Goal: Check status: Check status

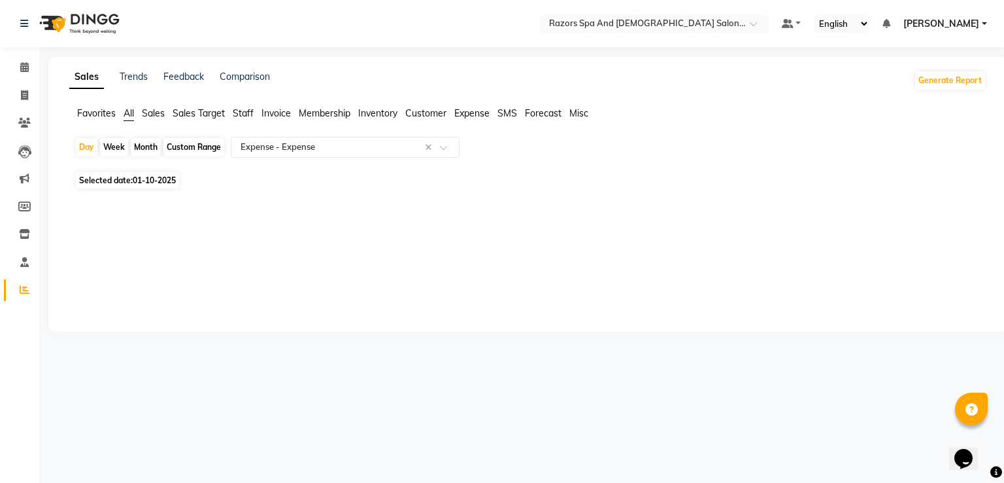
click at [567, 455] on div "Select Location × Razors Spa And [DEMOGRAPHIC_DATA] Salon, Nadd [PERSON_NAME] D…" at bounding box center [502, 241] width 1004 height 483
click at [20, 66] on icon at bounding box center [24, 67] width 9 height 10
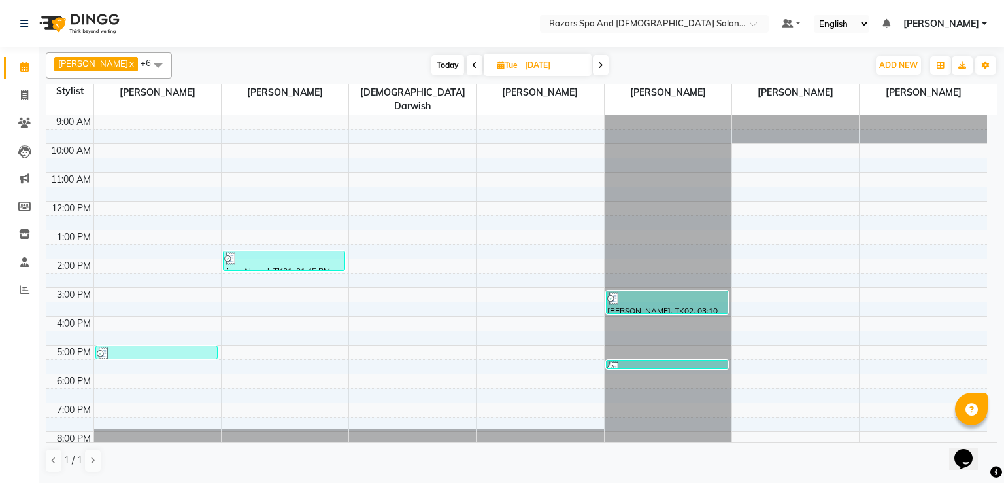
click at [477, 65] on icon at bounding box center [474, 65] width 5 height 8
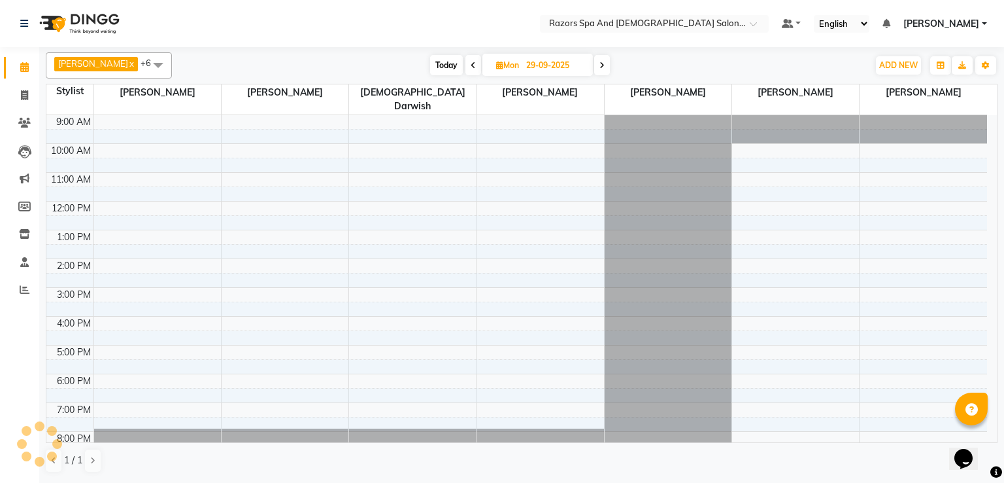
scroll to position [86, 0]
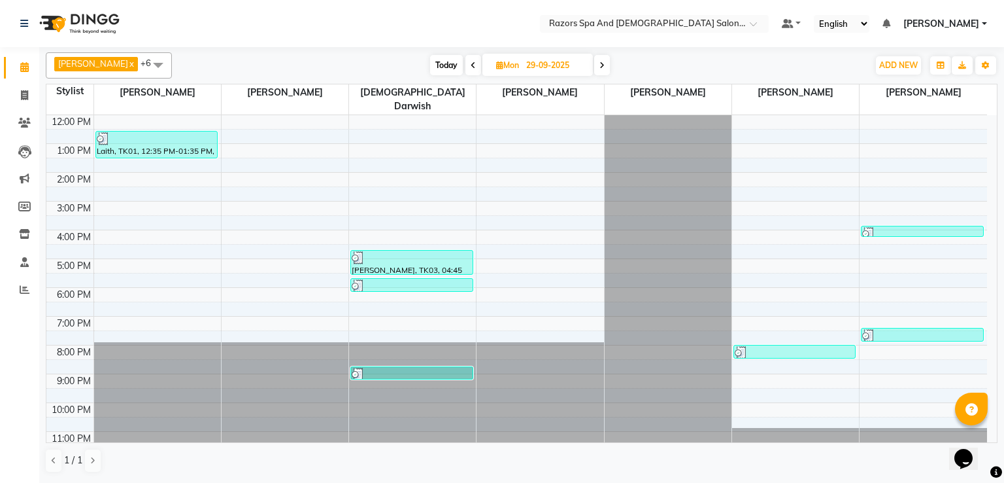
click at [605, 67] on icon at bounding box center [602, 65] width 5 height 8
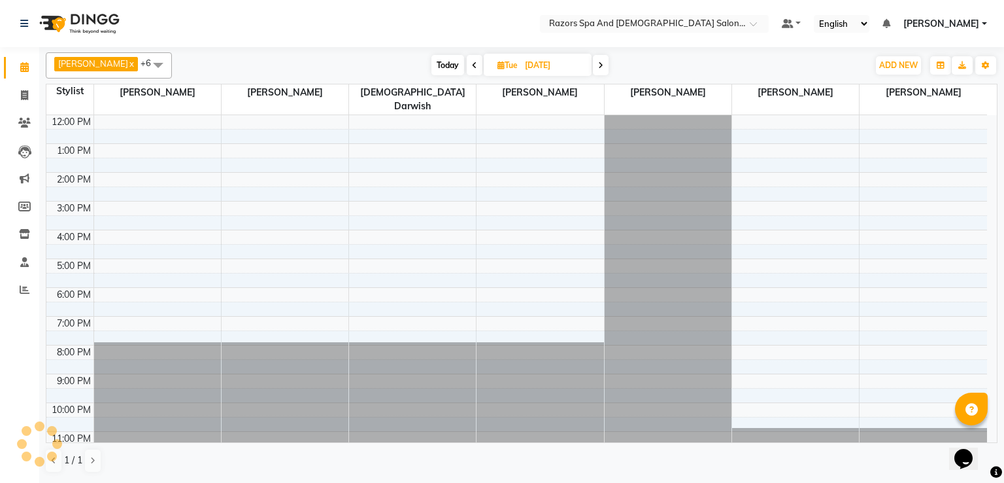
click at [447, 62] on span "Today" at bounding box center [448, 65] width 33 height 20
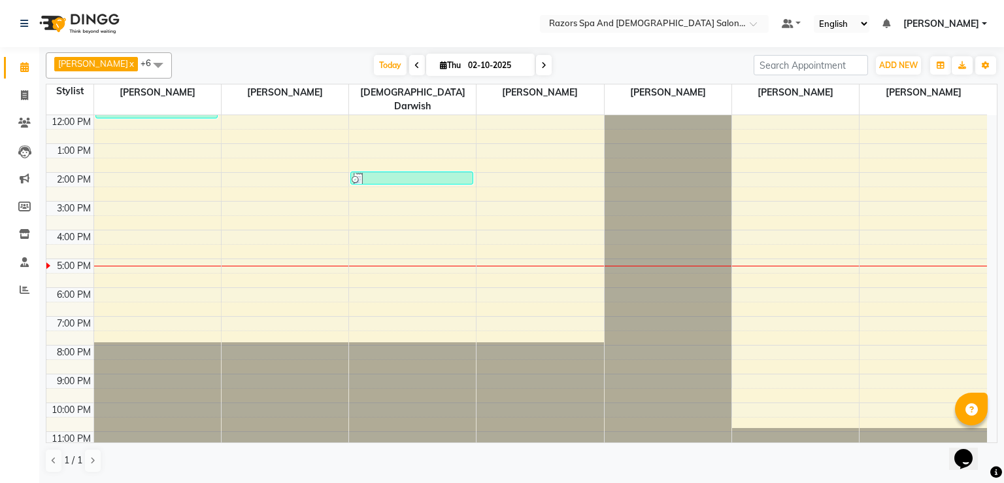
click at [420, 65] on icon at bounding box center [417, 65] width 5 height 8
type input "01-10-2025"
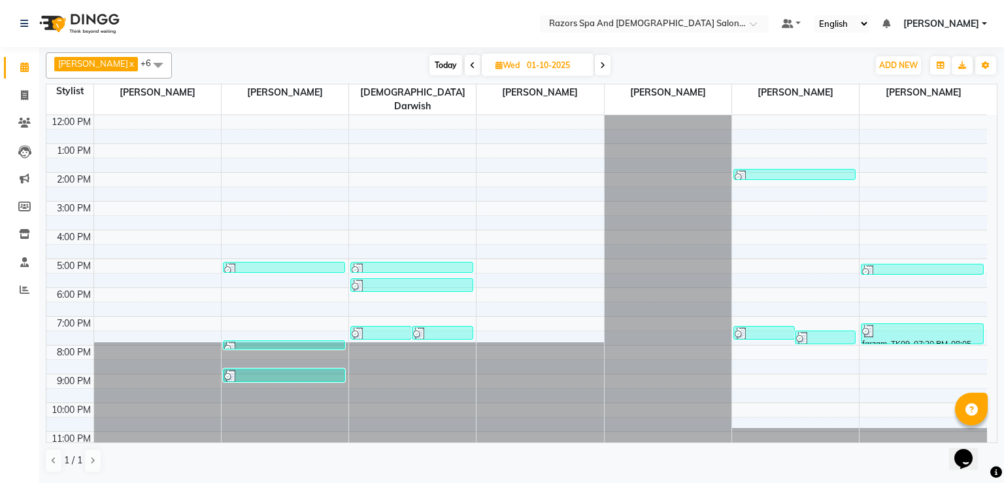
click at [298, 263] on div at bounding box center [284, 269] width 120 height 13
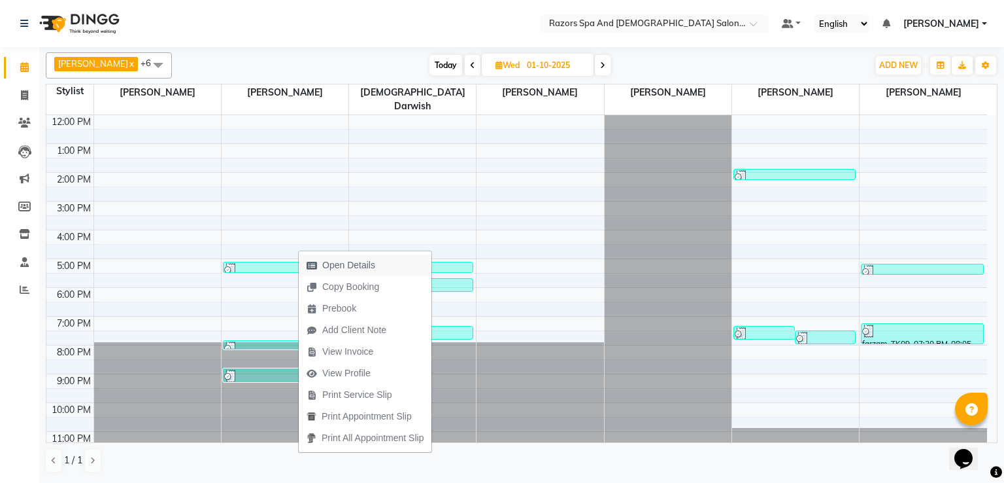
click at [343, 264] on span "Open Details" at bounding box center [348, 265] width 53 height 14
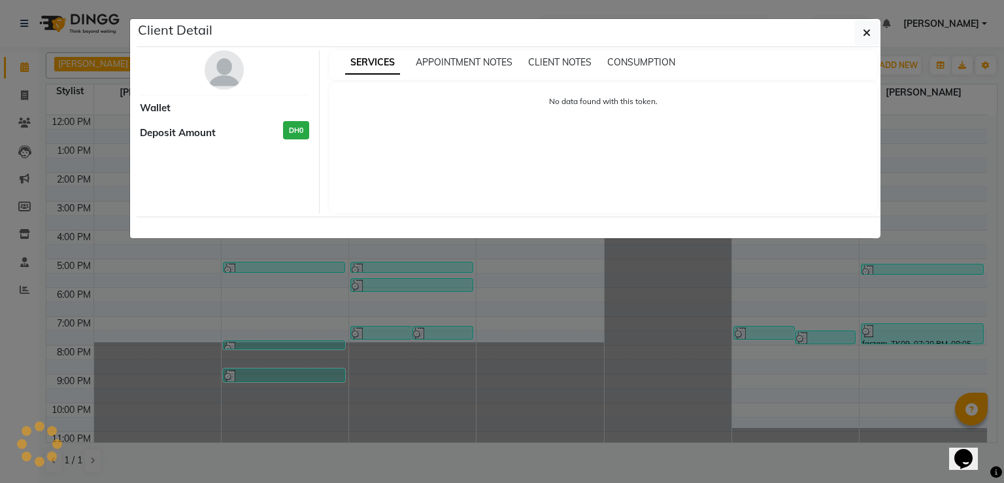
select select "3"
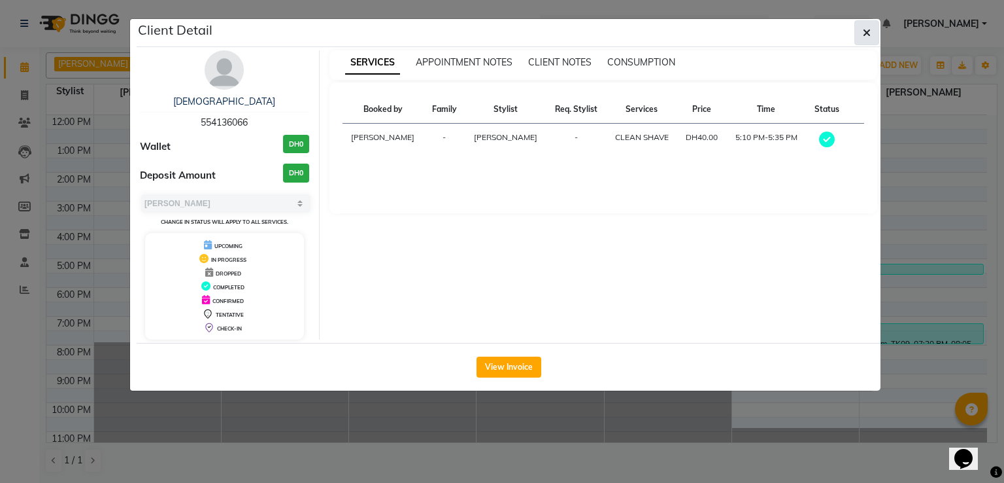
click at [863, 30] on icon "button" at bounding box center [867, 32] width 8 height 10
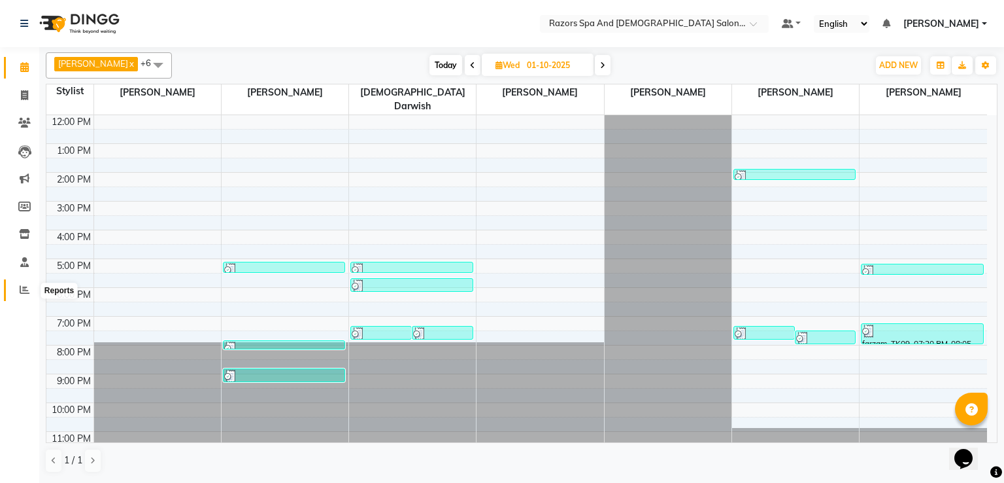
click at [26, 284] on span at bounding box center [24, 289] width 23 height 15
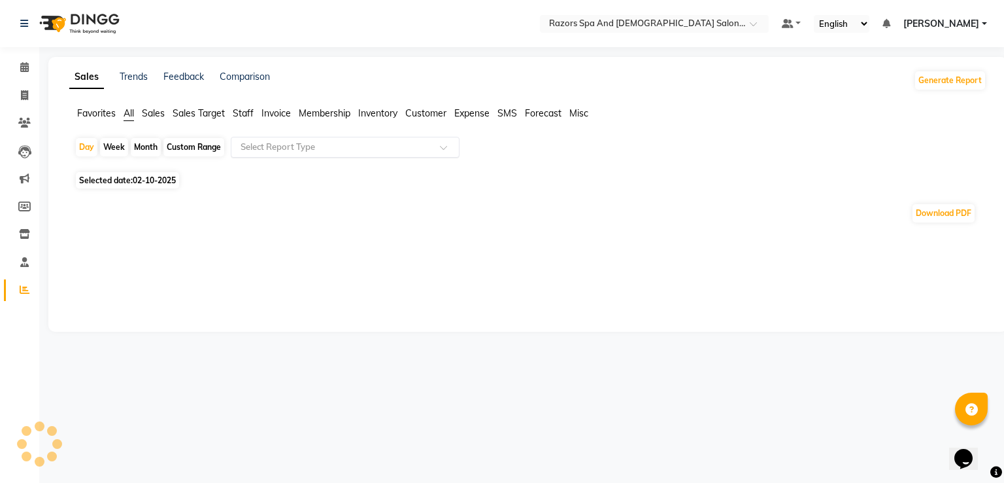
click at [322, 142] on input "text" at bounding box center [332, 147] width 188 height 13
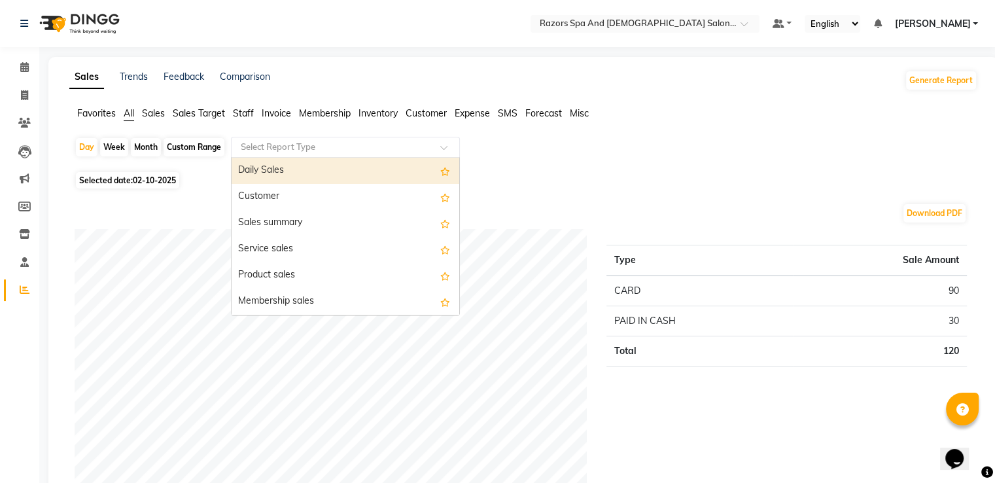
click at [124, 180] on span "Selected date: 02-10-2025" at bounding box center [127, 180] width 103 height 16
select select "10"
select select "2025"
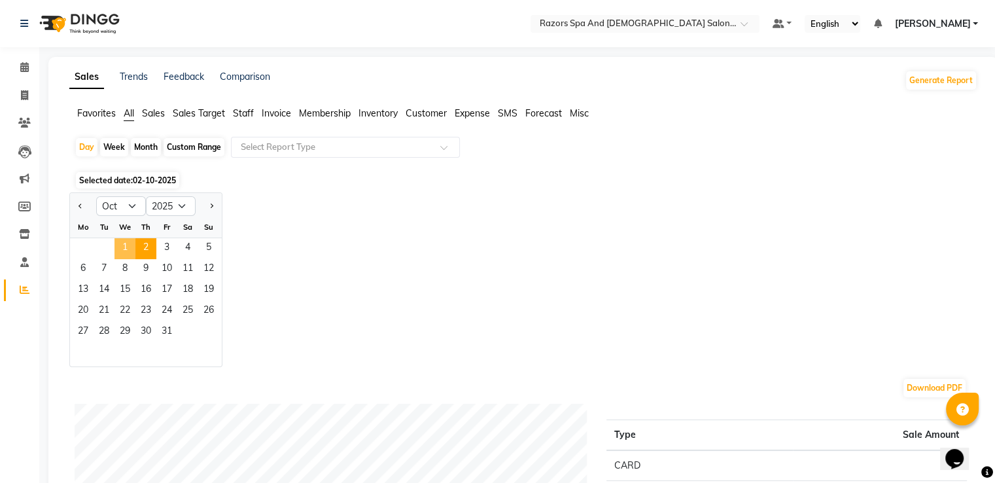
click at [128, 243] on span "1" at bounding box center [124, 248] width 21 height 21
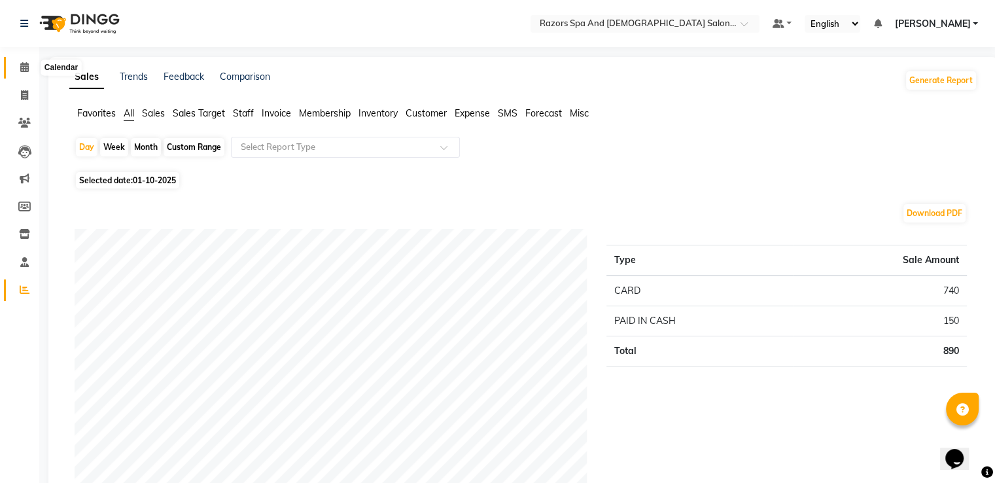
click at [27, 67] on icon at bounding box center [24, 67] width 9 height 10
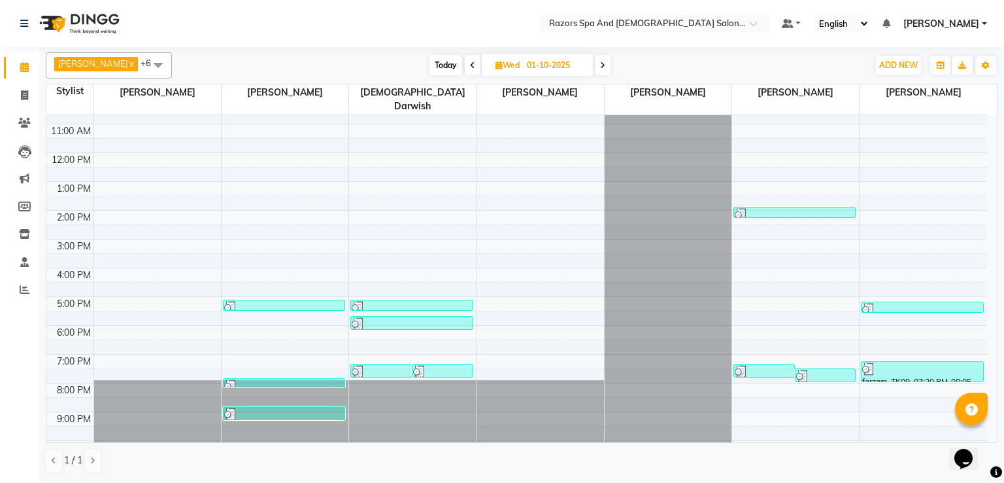
scroll to position [86, 0]
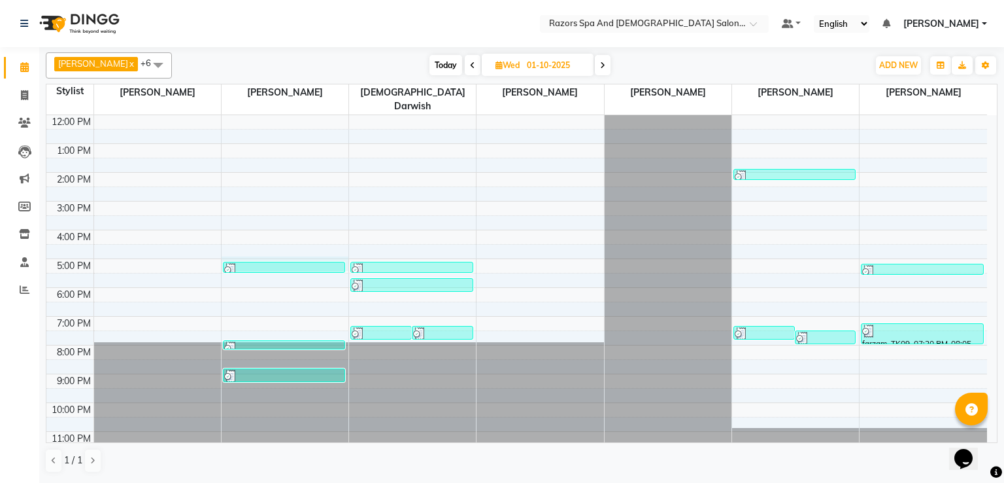
click at [272, 245] on div "9:00 AM 10:00 AM 11:00 AM 12:00 PM 1:00 PM 2:00 PM 3:00 PM 4:00 PM 5:00 PM 6:00…" at bounding box center [516, 244] width 941 height 431
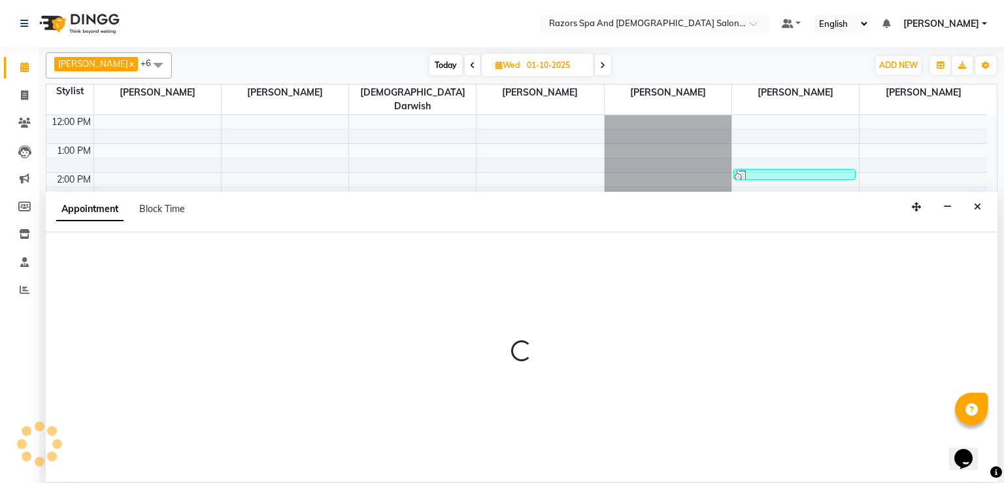
select select "81369"
select select "1020"
select select "tentative"
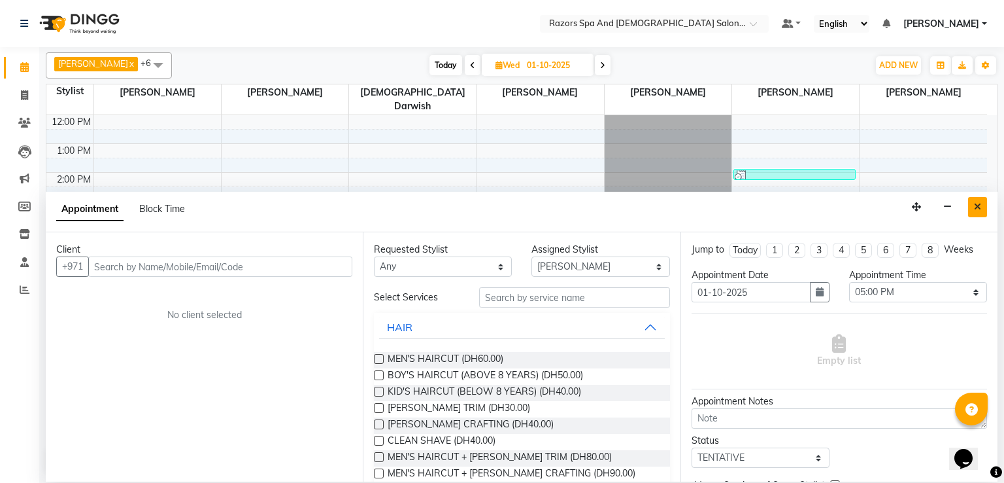
click at [976, 204] on icon "Close" at bounding box center [977, 206] width 7 height 9
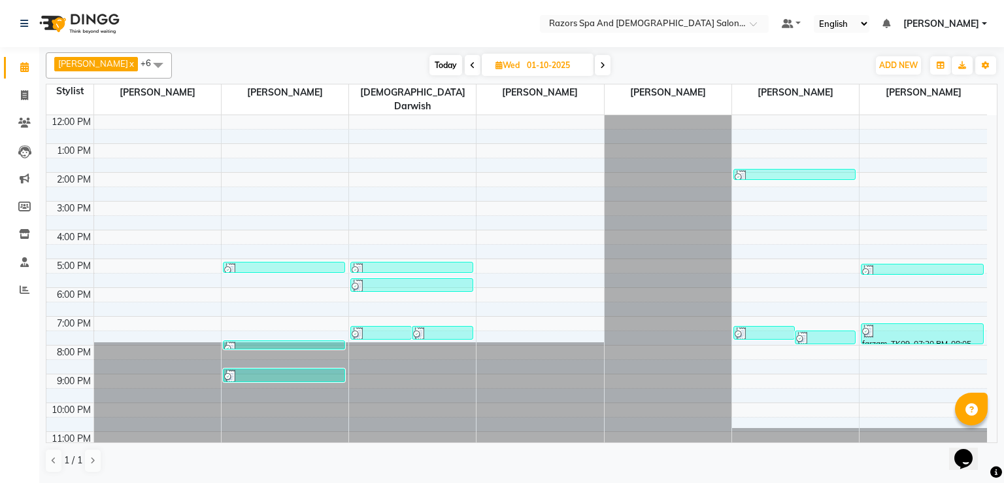
click at [783, 170] on div at bounding box center [795, 176] width 120 height 13
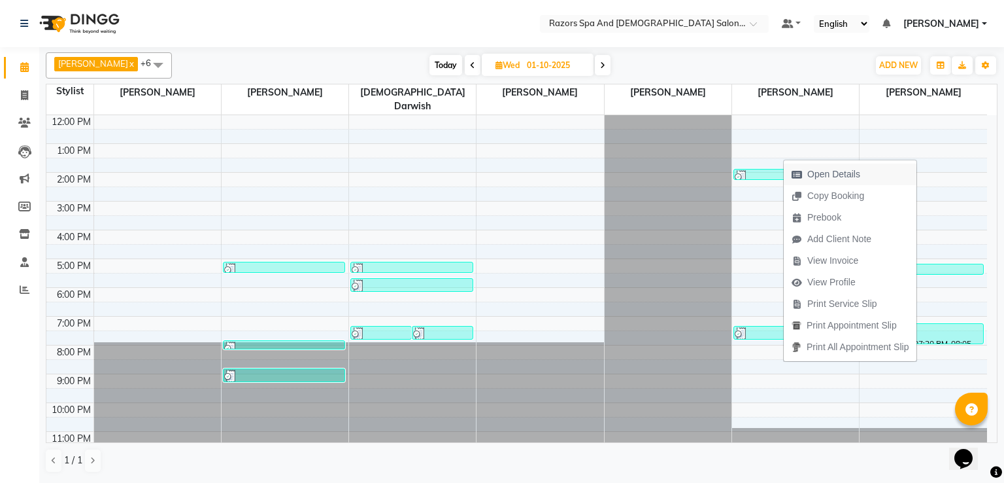
click at [819, 174] on span "Open Details" at bounding box center [834, 174] width 53 height 14
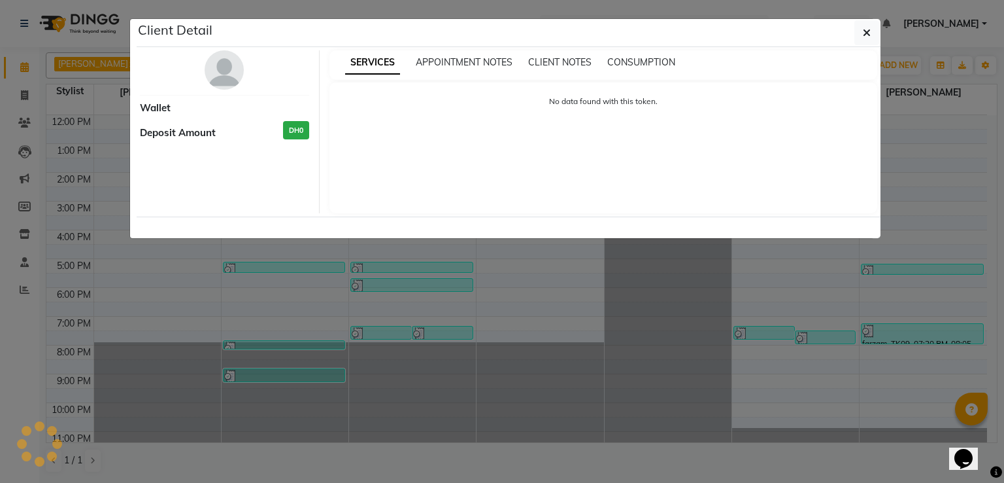
select select "3"
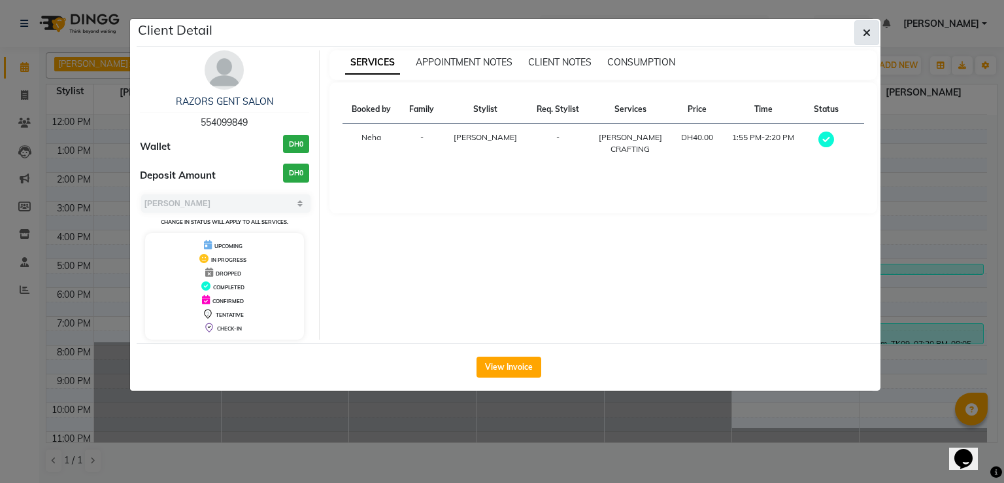
click at [870, 31] on icon "button" at bounding box center [867, 32] width 8 height 10
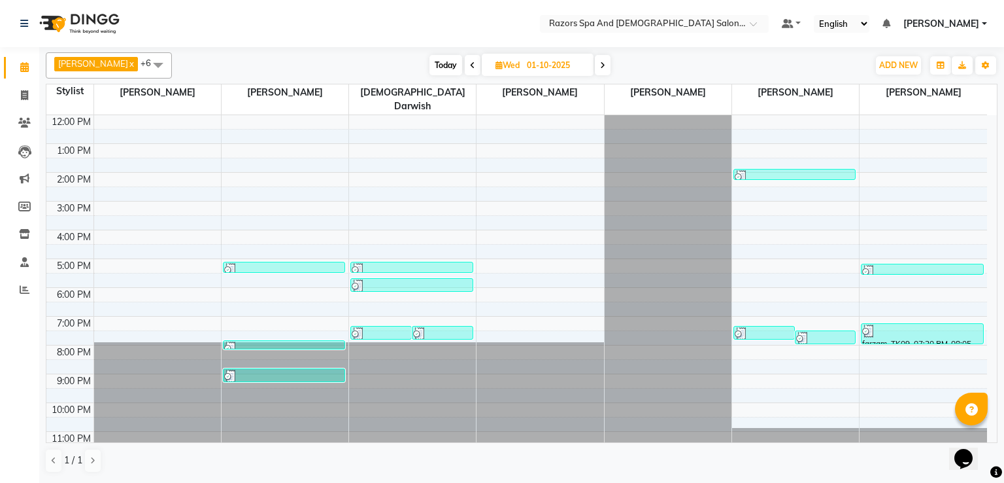
click at [269, 263] on div at bounding box center [284, 269] width 120 height 13
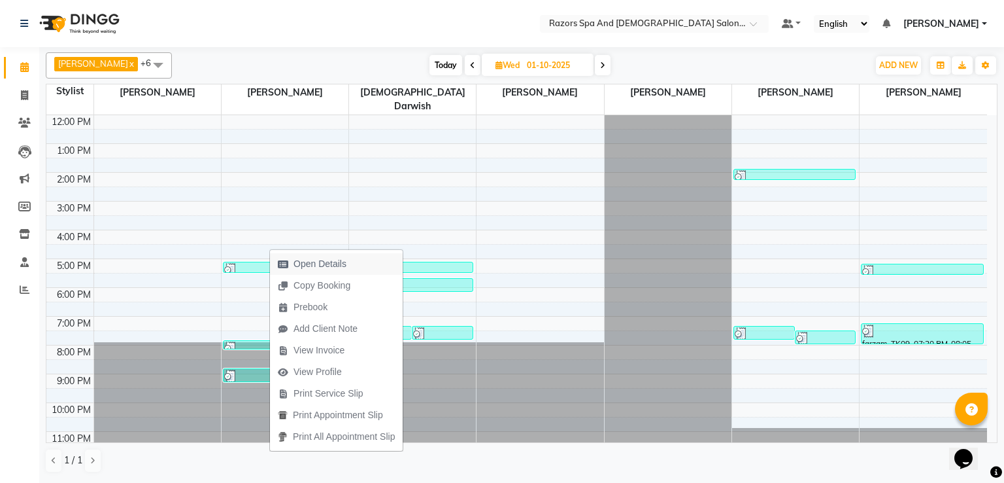
click at [343, 264] on span "Open Details" at bounding box center [320, 264] width 53 height 14
select select "3"
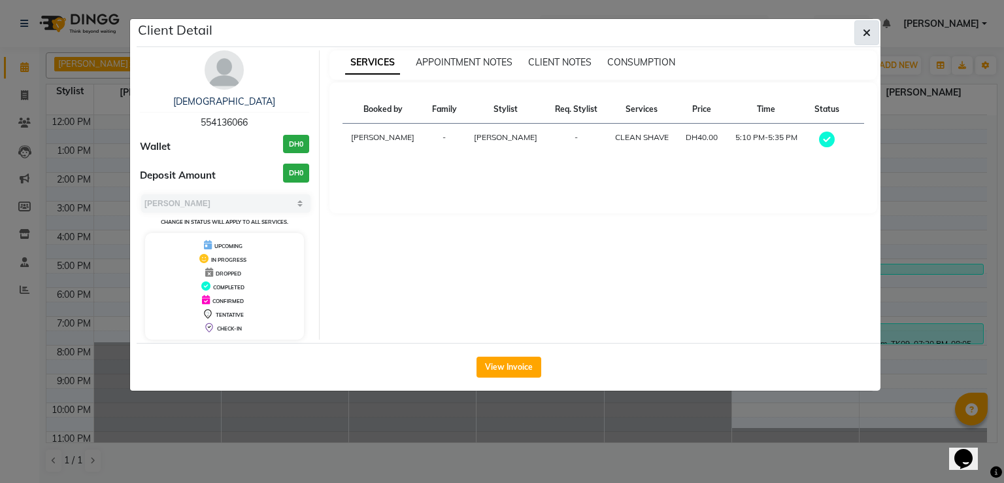
click at [872, 33] on button "button" at bounding box center [867, 32] width 25 height 25
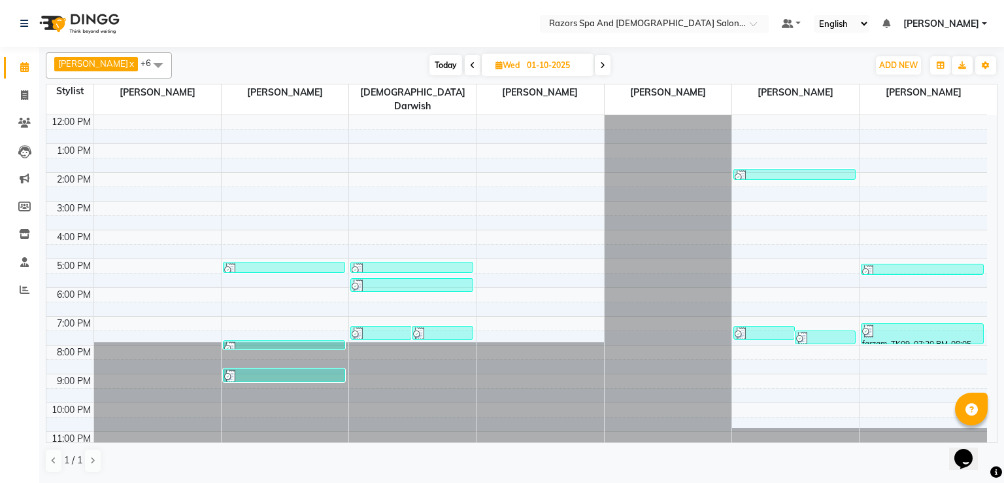
click at [298, 263] on div at bounding box center [284, 269] width 120 height 13
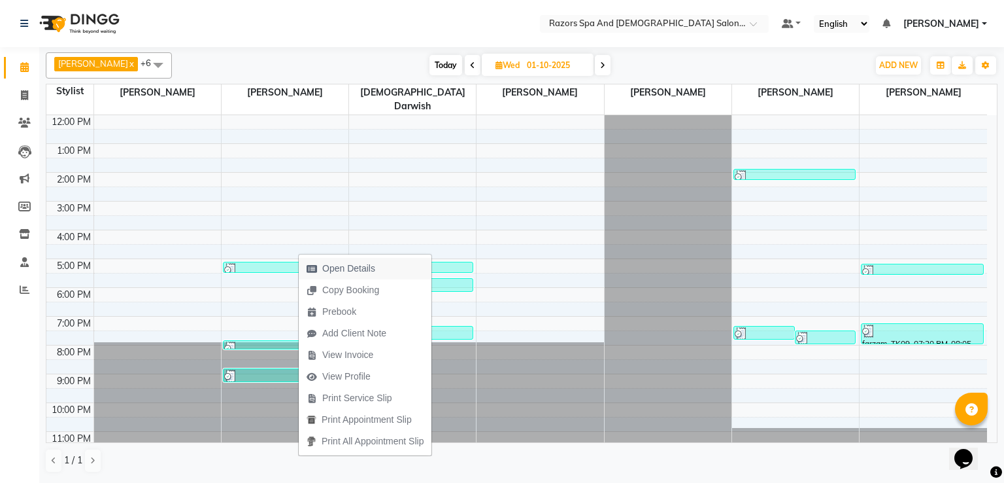
click at [390, 269] on button "Open Details" at bounding box center [365, 269] width 133 height 22
select select "3"
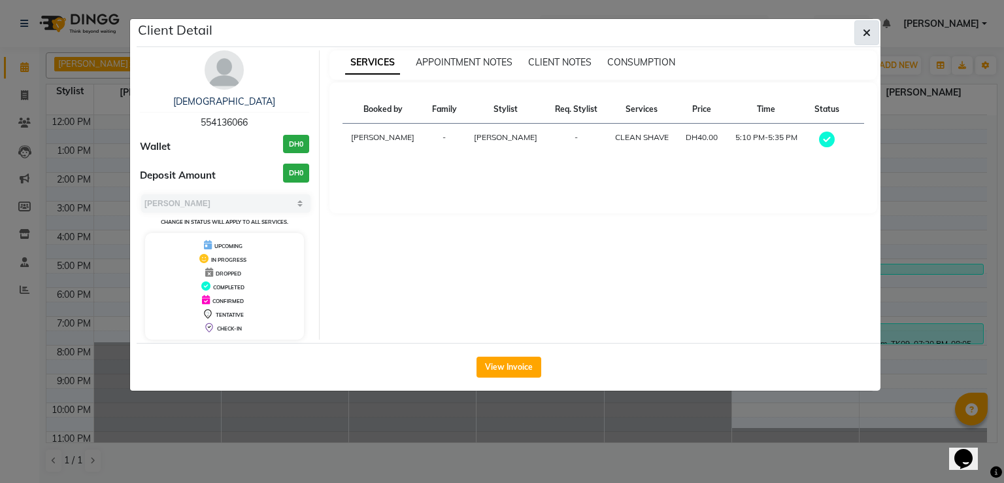
click at [869, 39] on button "button" at bounding box center [867, 32] width 25 height 25
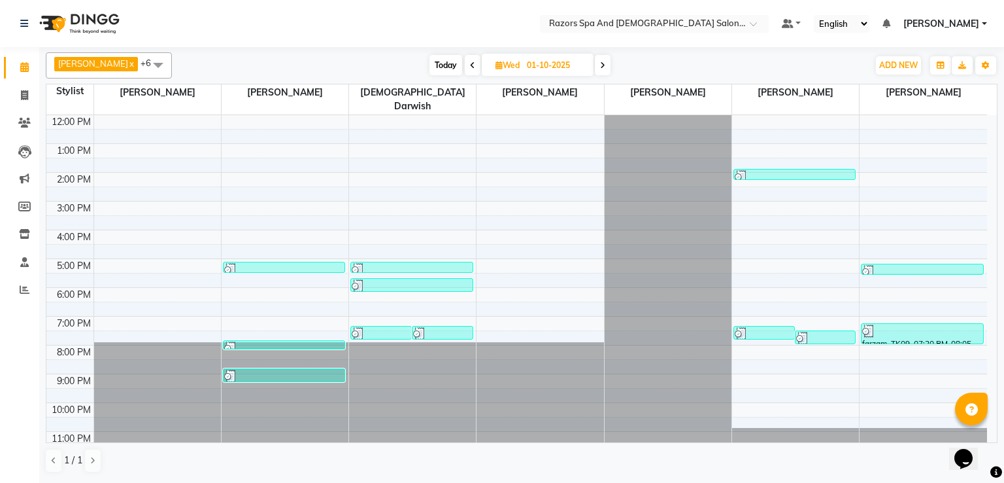
click at [322, 263] on div at bounding box center [284, 269] width 120 height 13
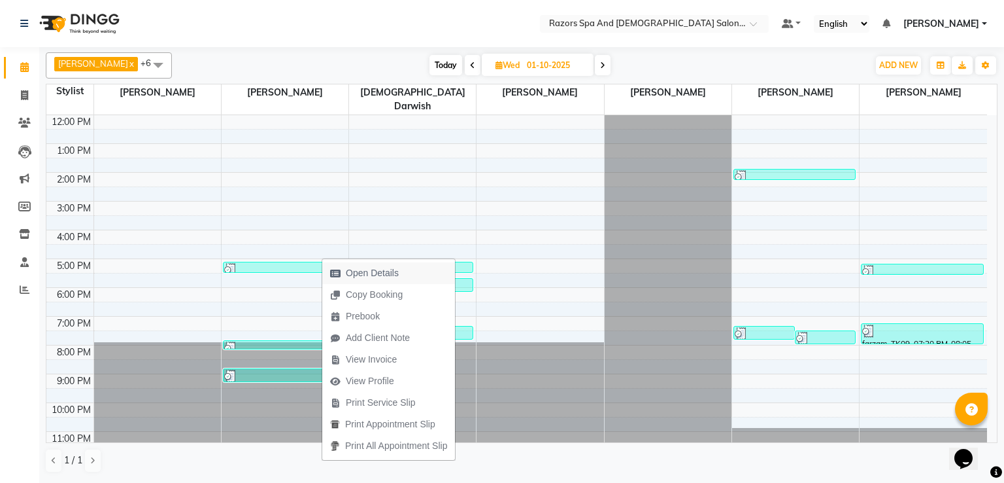
click at [371, 273] on span "Open Details" at bounding box center [372, 273] width 53 height 14
select select "3"
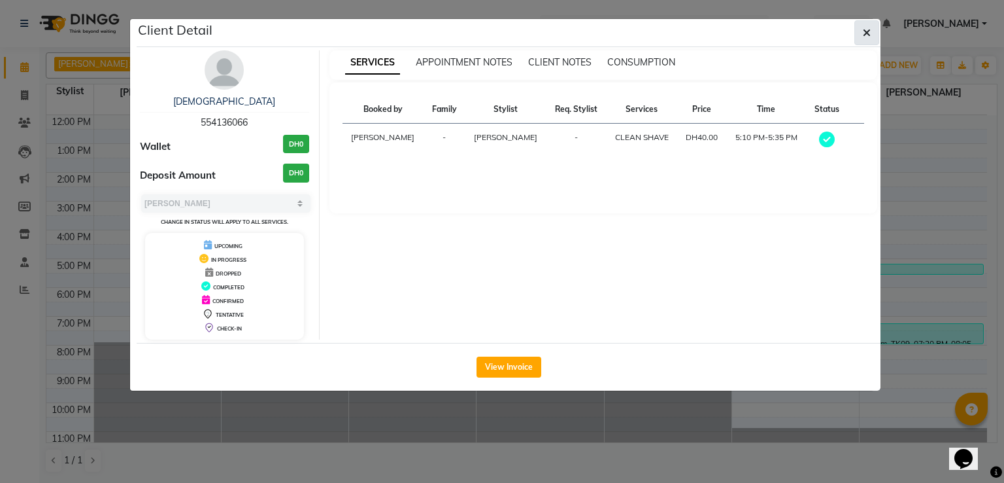
click at [868, 28] on icon "button" at bounding box center [867, 32] width 8 height 10
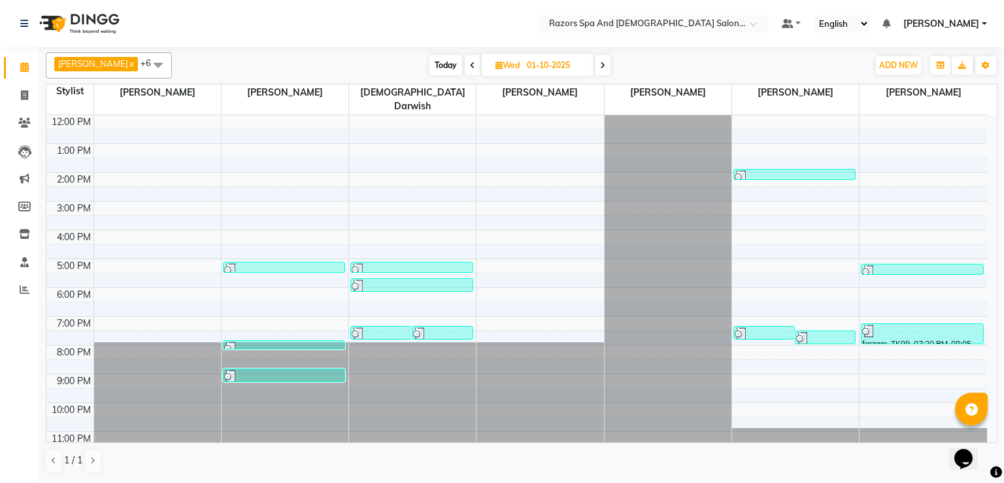
click at [314, 341] on div at bounding box center [284, 347] width 120 height 13
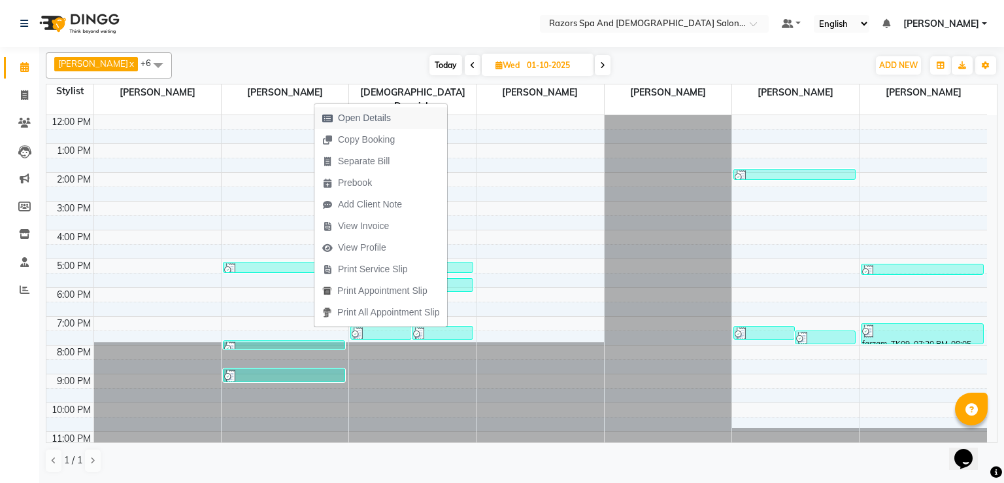
click at [384, 115] on span "Open Details" at bounding box center [364, 118] width 53 height 14
select select "3"
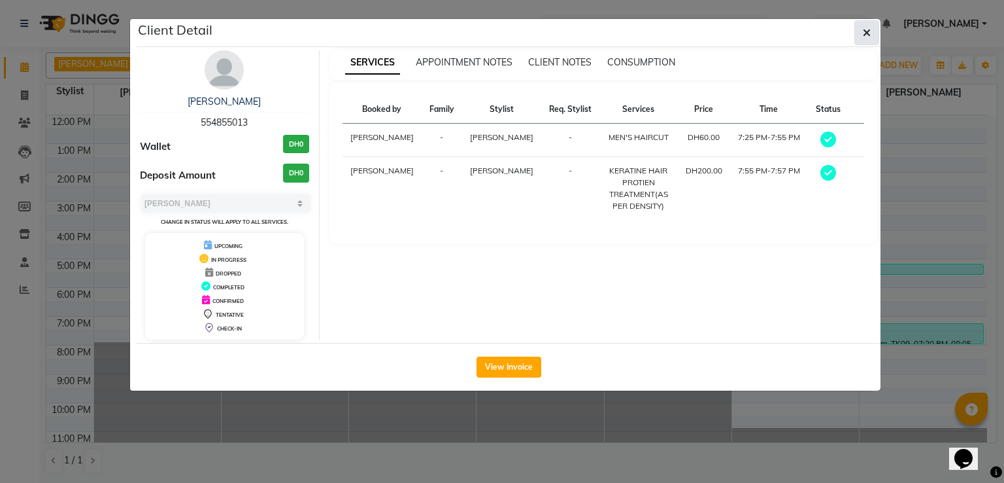
click at [871, 39] on button "button" at bounding box center [867, 32] width 25 height 25
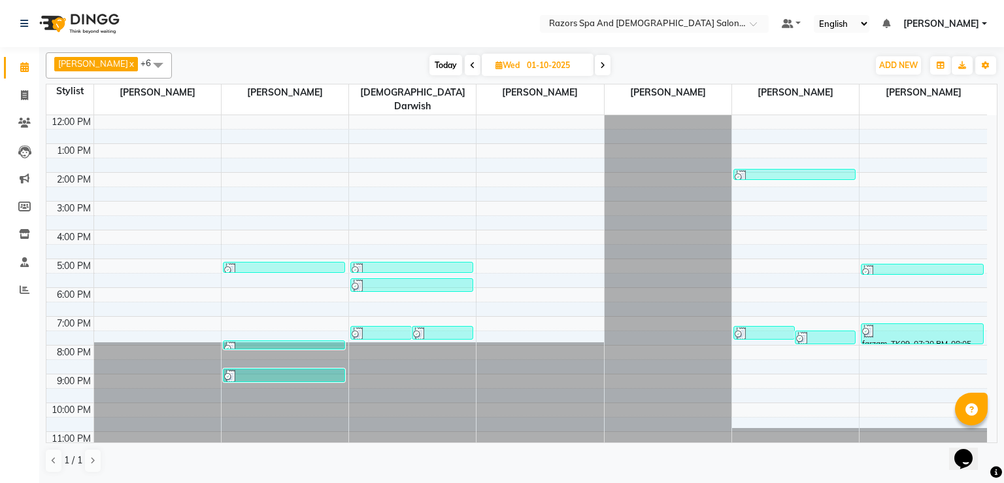
click at [319, 341] on div at bounding box center [284, 347] width 120 height 13
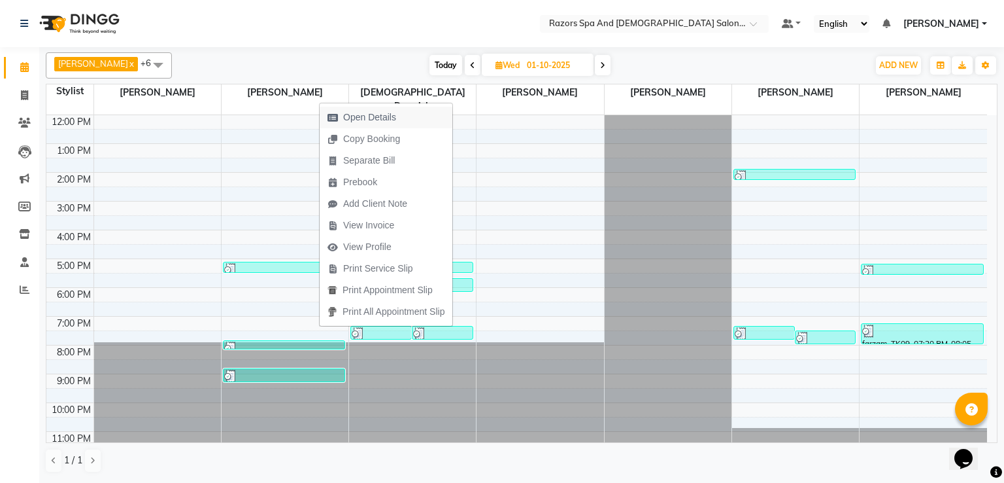
click at [388, 117] on span "Open Details" at bounding box center [369, 118] width 53 height 14
select select "3"
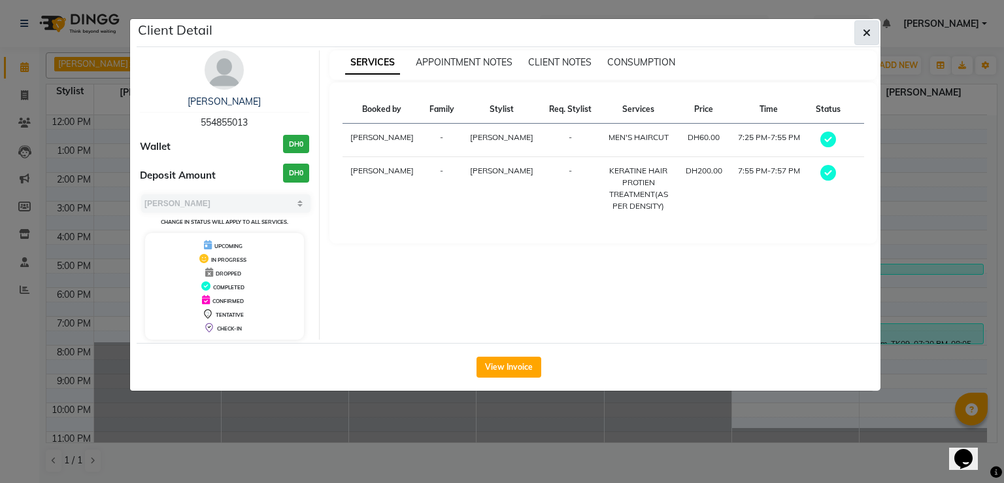
click at [868, 37] on icon "button" at bounding box center [867, 32] width 8 height 10
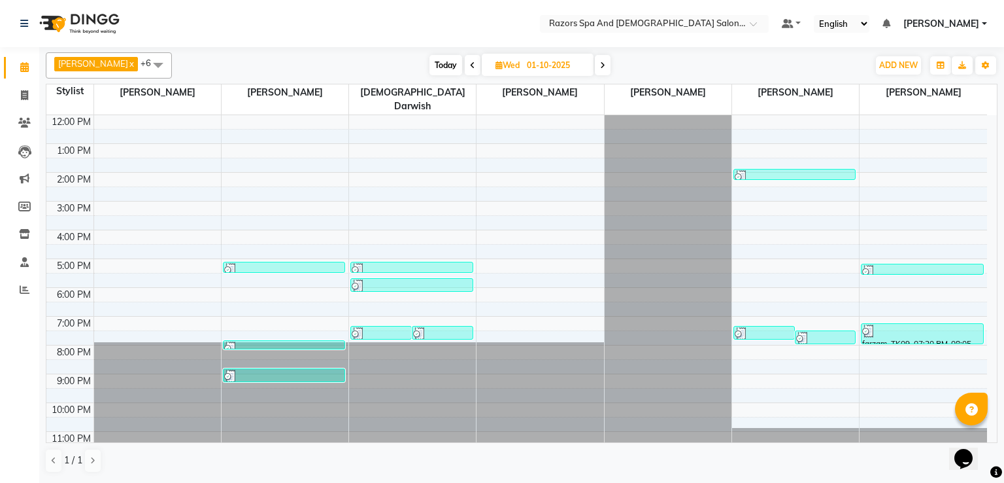
click at [303, 263] on div at bounding box center [284, 269] width 120 height 13
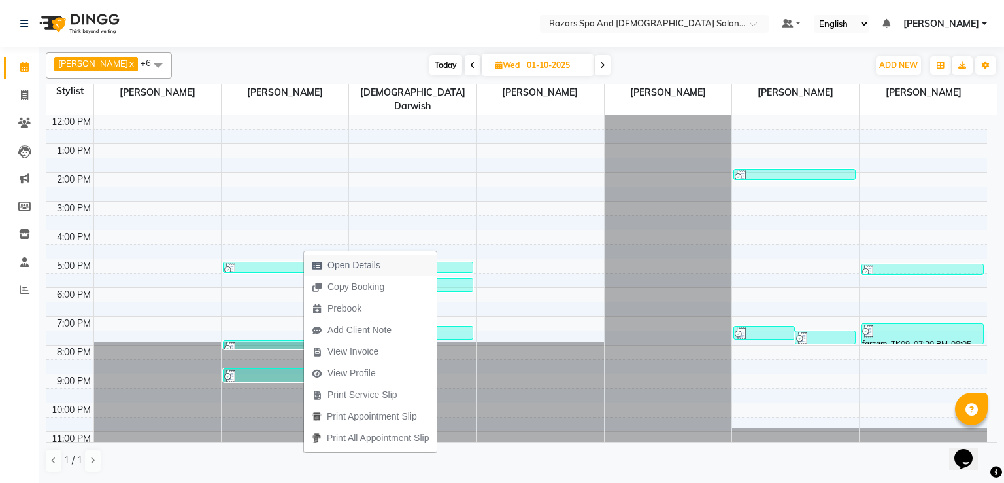
click at [365, 265] on span "Open Details" at bounding box center [354, 265] width 53 height 14
select select "3"
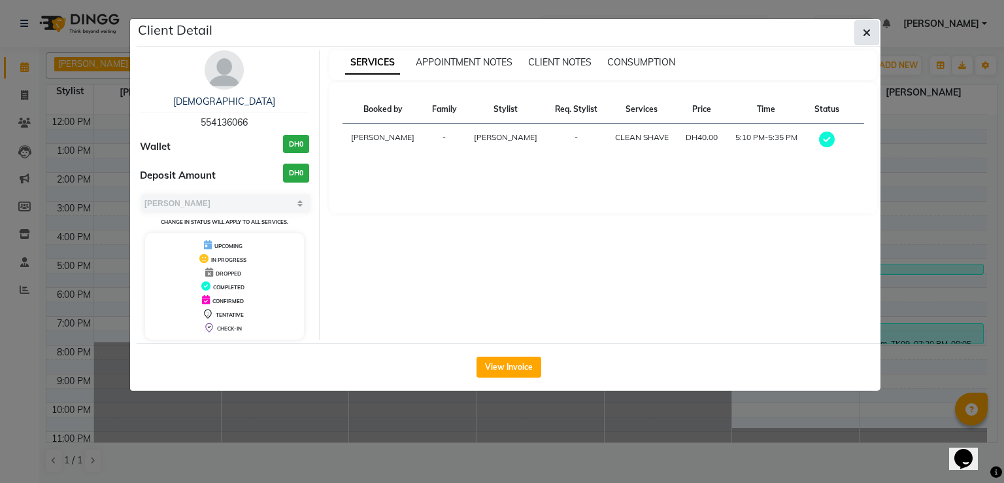
click at [861, 37] on button "button" at bounding box center [867, 32] width 25 height 25
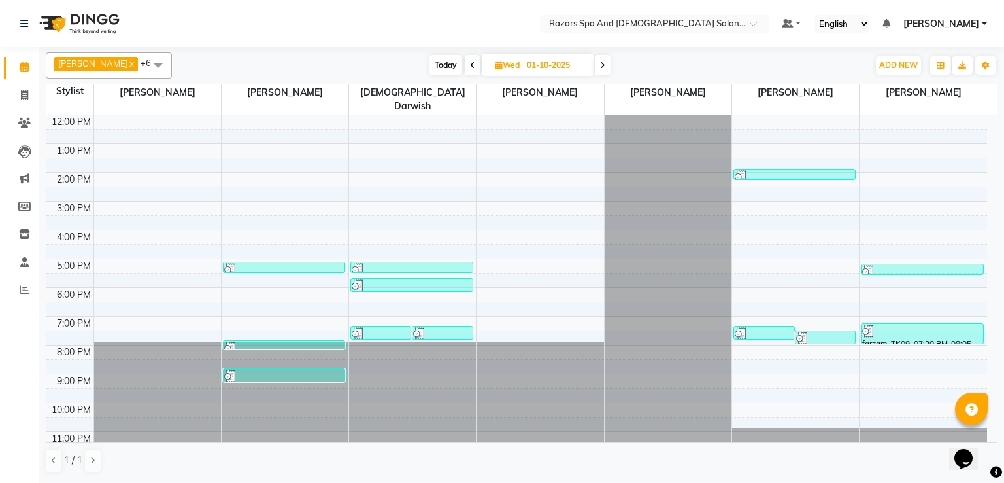
click at [314, 369] on div at bounding box center [284, 375] width 120 height 13
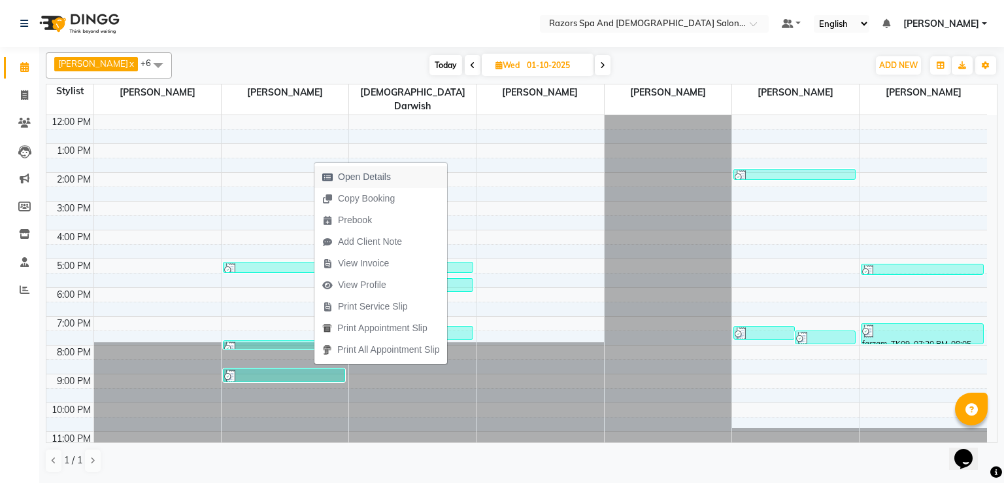
click at [386, 175] on span "Open Details" at bounding box center [364, 177] width 53 height 14
select select "3"
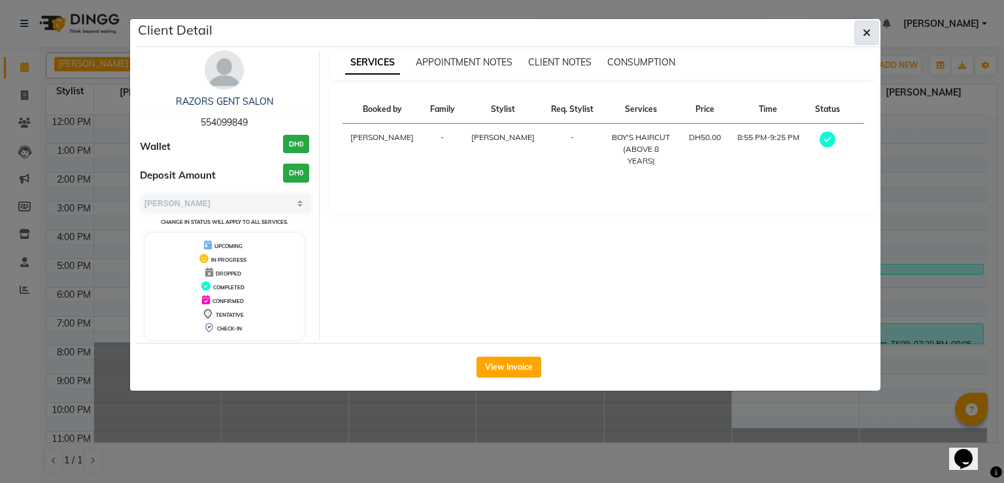
click at [869, 37] on icon "button" at bounding box center [867, 32] width 8 height 10
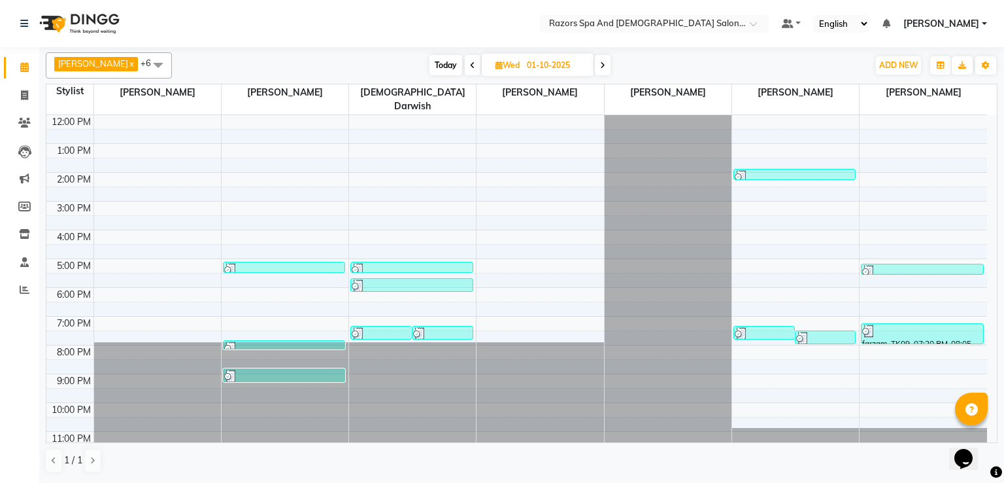
click at [282, 341] on div at bounding box center [284, 347] width 120 height 13
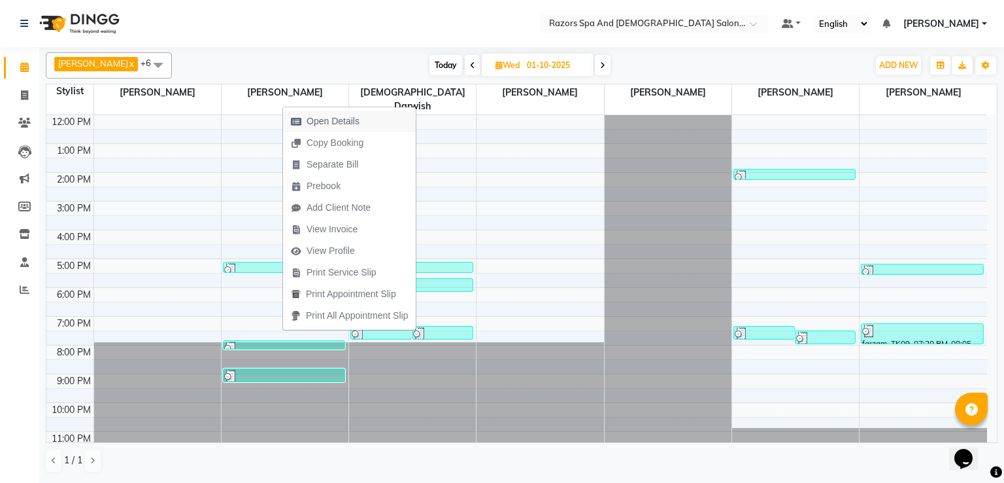
click at [350, 121] on span "Open Details" at bounding box center [333, 121] width 53 height 14
select select "3"
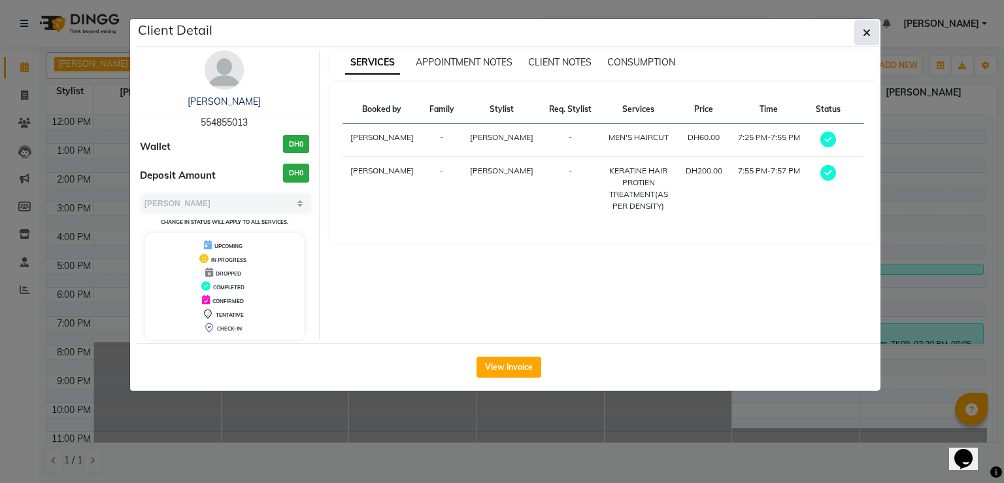
click at [866, 37] on span "button" at bounding box center [867, 32] width 8 height 13
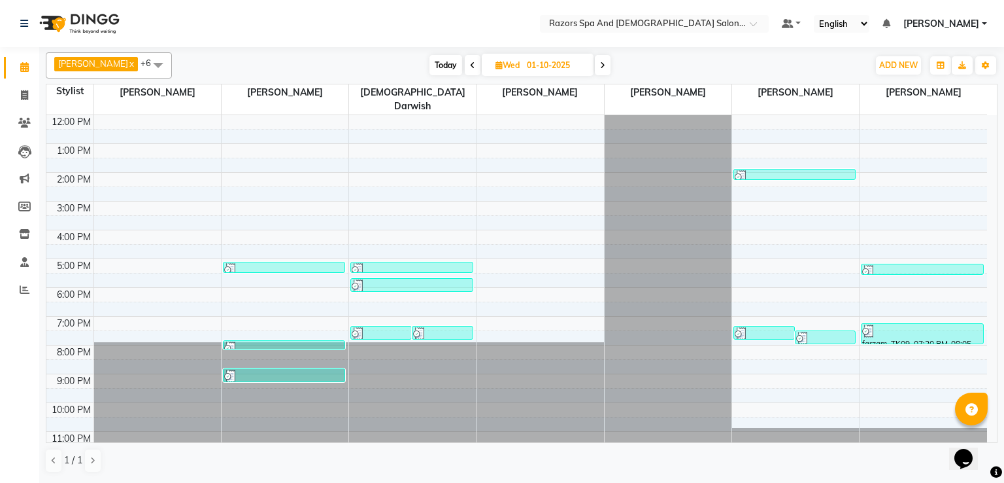
click at [268, 369] on div at bounding box center [284, 375] width 120 height 13
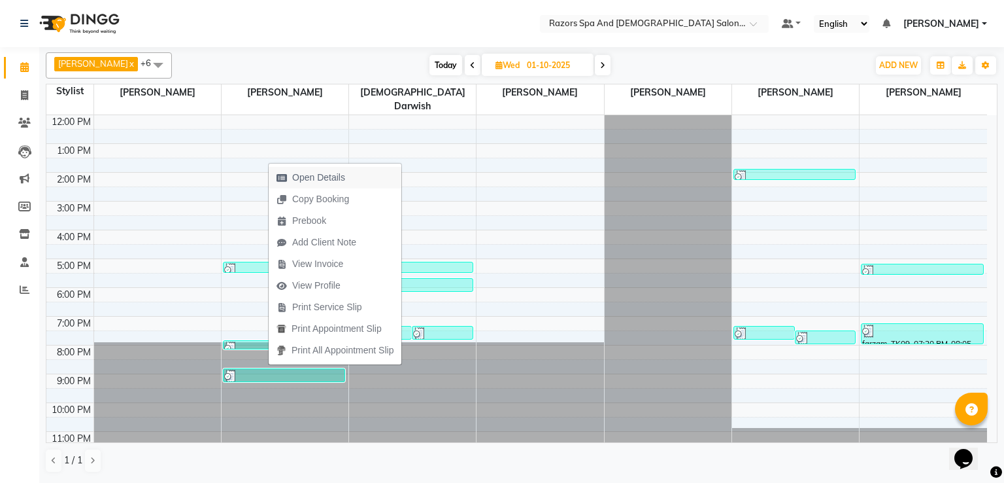
click at [327, 169] on span "Open Details" at bounding box center [311, 178] width 84 height 22
select select "3"
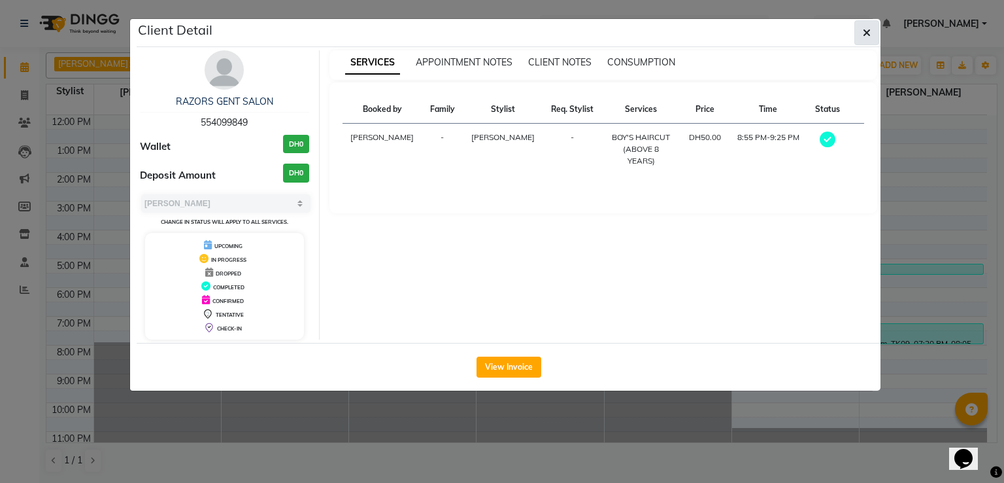
click at [864, 41] on button "button" at bounding box center [867, 32] width 25 height 25
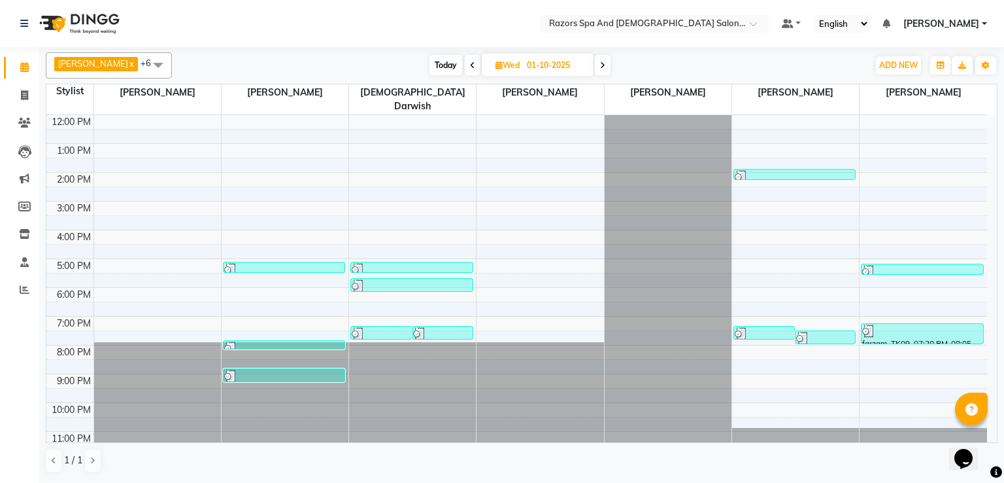
click at [307, 263] on div at bounding box center [284, 269] width 120 height 13
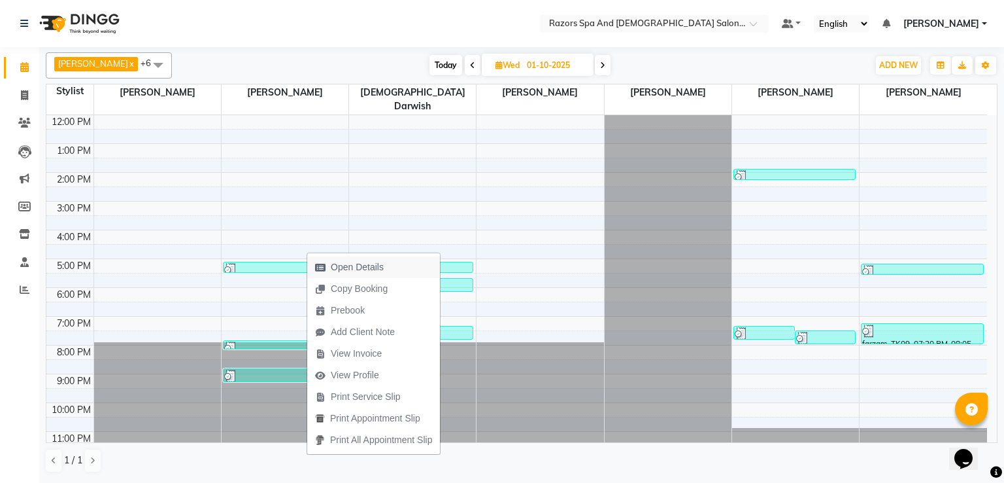
click at [386, 264] on span "Open Details" at bounding box center [349, 267] width 84 height 22
select select "3"
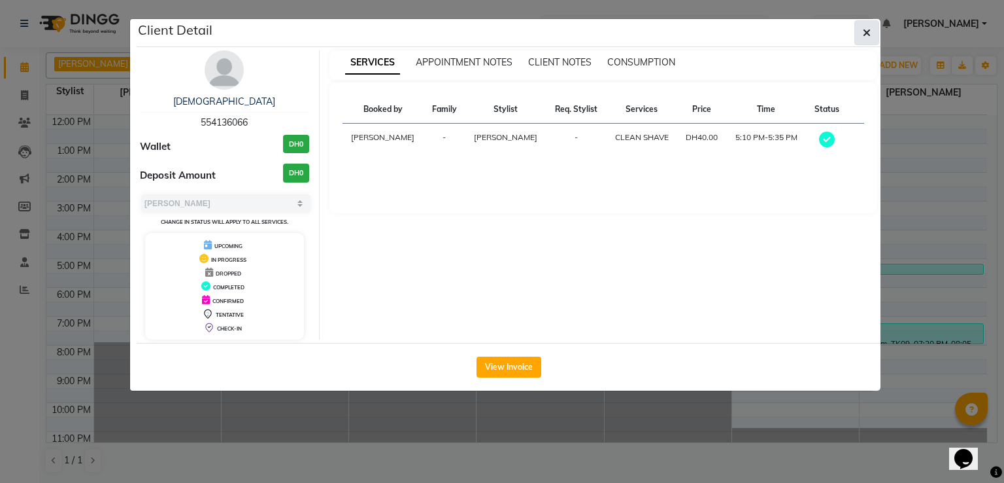
click at [868, 32] on icon "button" at bounding box center [867, 32] width 8 height 10
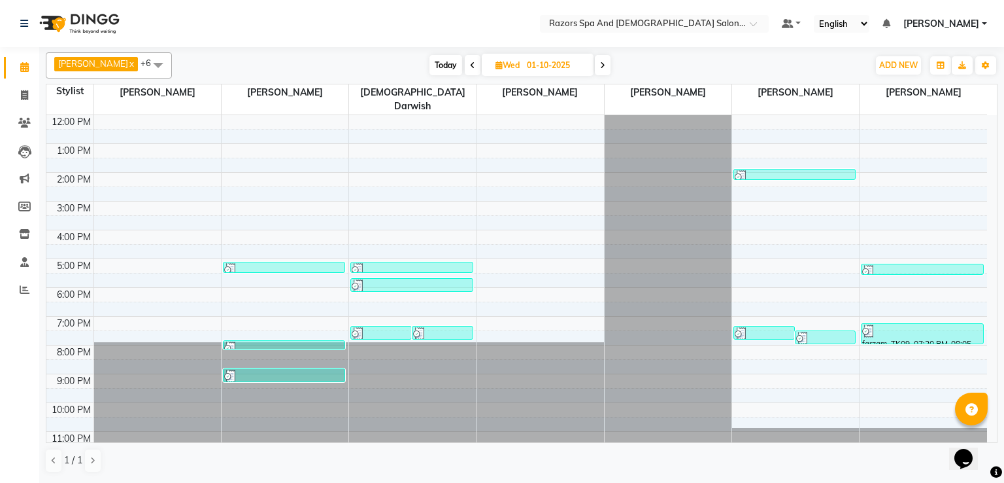
click at [411, 263] on div at bounding box center [412, 269] width 120 height 13
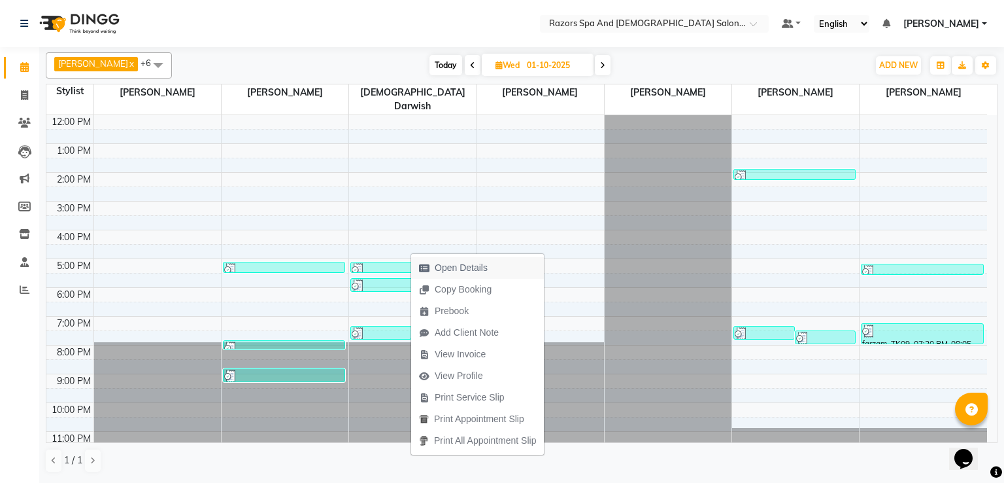
click at [460, 262] on span "Open Details" at bounding box center [461, 268] width 53 height 14
select select "3"
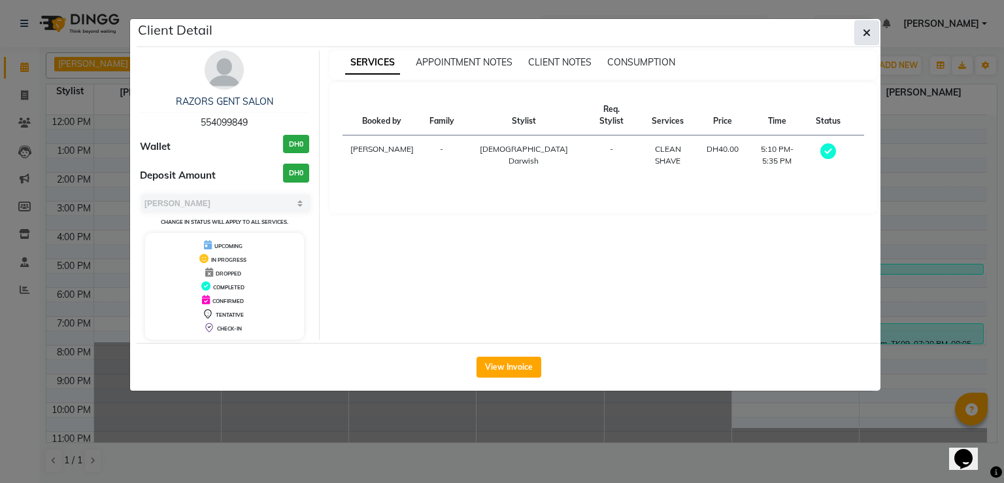
click at [864, 36] on icon "button" at bounding box center [867, 32] width 8 height 10
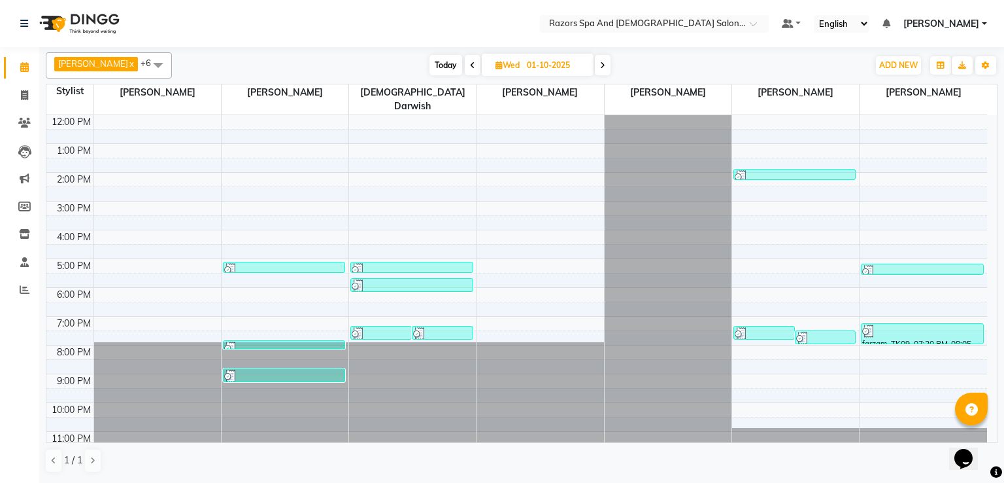
click at [774, 327] on div at bounding box center [764, 333] width 59 height 13
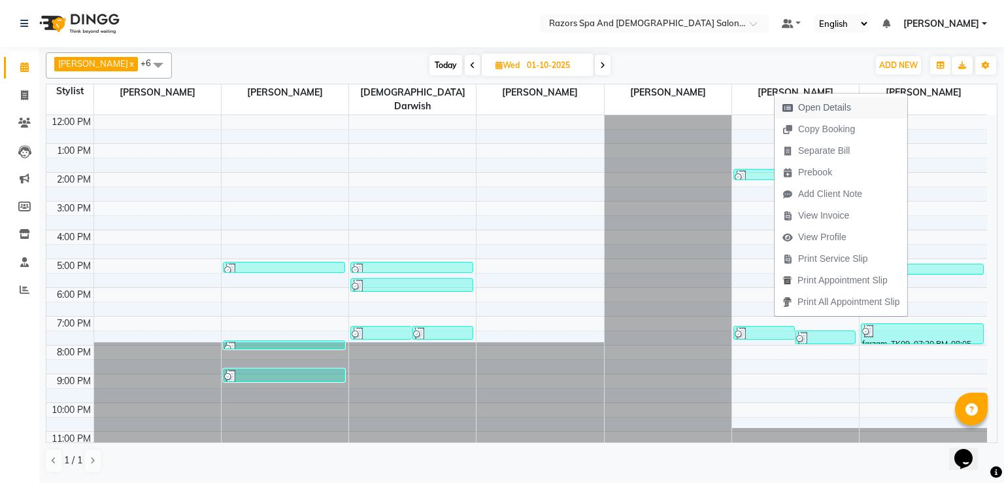
click at [826, 101] on span "Open Details" at bounding box center [824, 108] width 53 height 14
select select "3"
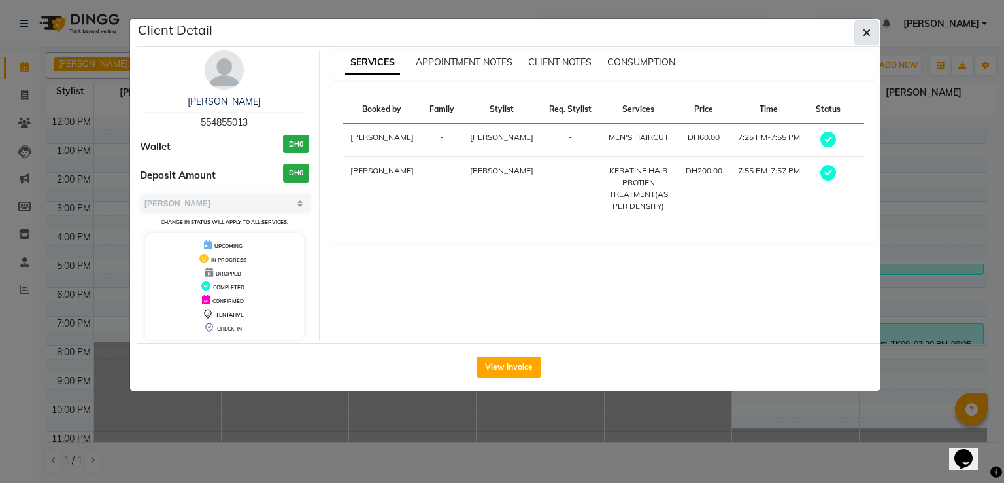
click at [867, 35] on icon "button" at bounding box center [867, 32] width 8 height 10
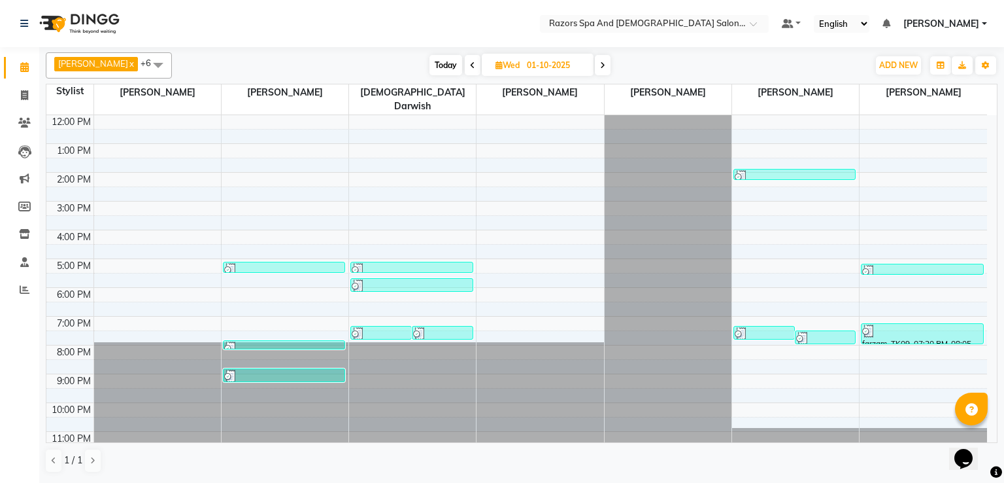
click at [811, 170] on div at bounding box center [795, 176] width 120 height 13
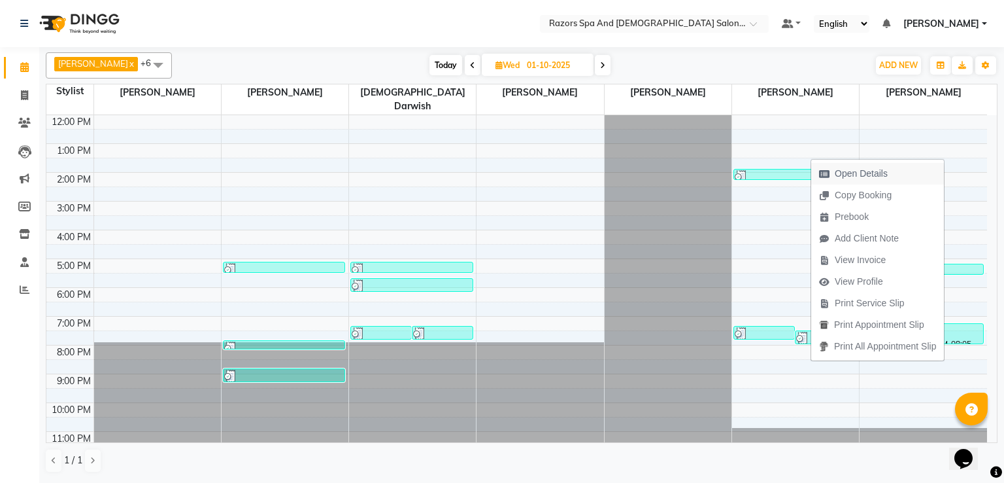
click at [857, 169] on span "Open Details" at bounding box center [861, 174] width 53 height 14
select select "3"
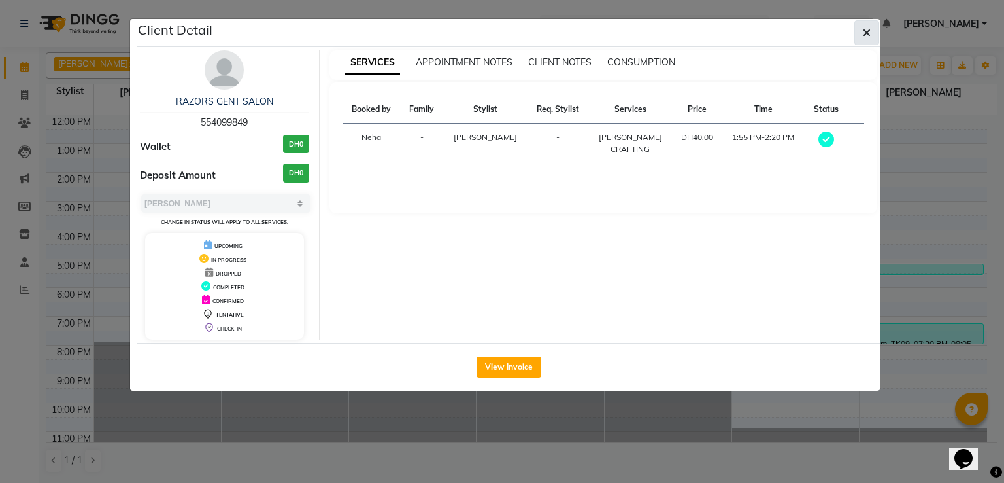
click at [870, 35] on icon "button" at bounding box center [867, 32] width 8 height 10
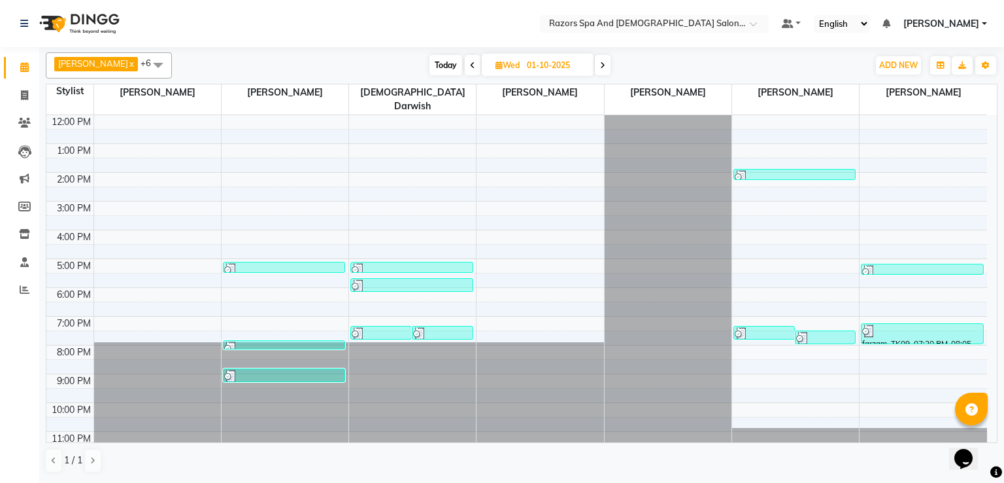
click at [778, 327] on div at bounding box center [764, 333] width 59 height 13
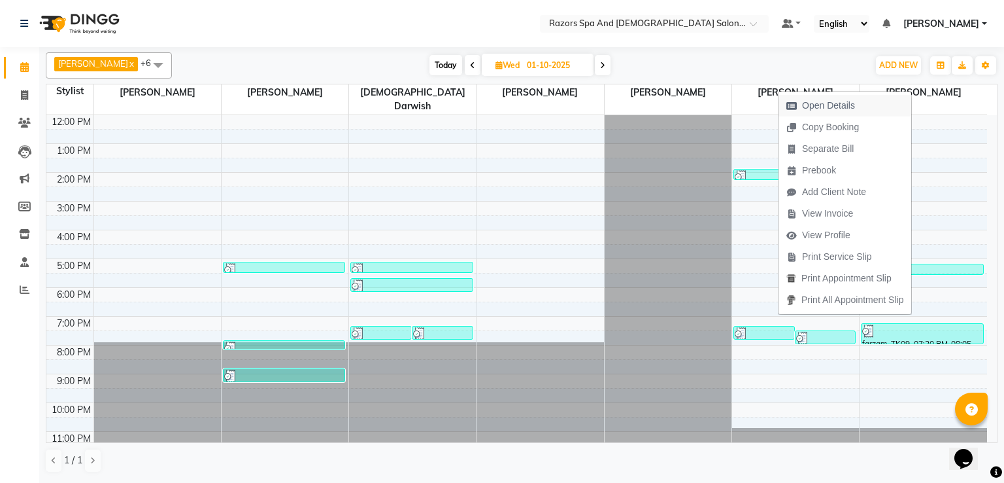
click at [813, 106] on span "Open Details" at bounding box center [828, 106] width 53 height 14
select select "3"
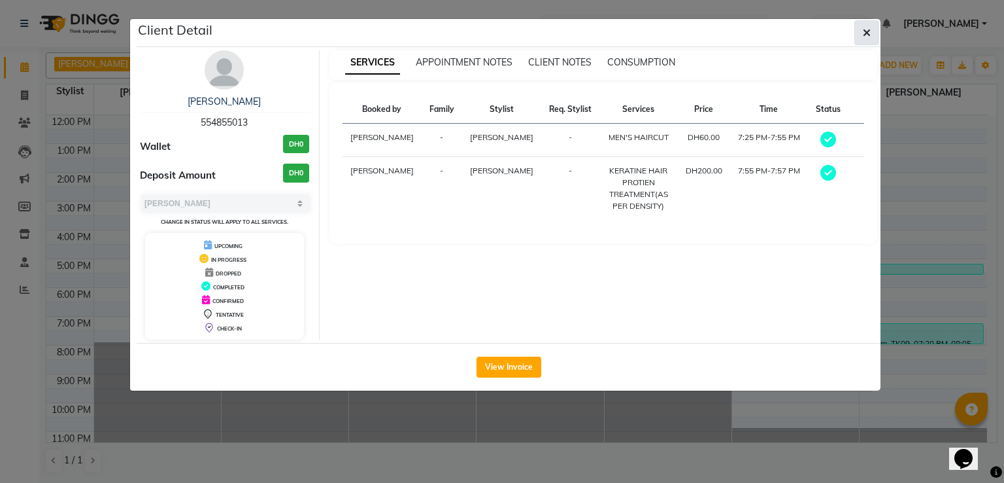
click at [870, 36] on icon "button" at bounding box center [867, 32] width 8 height 10
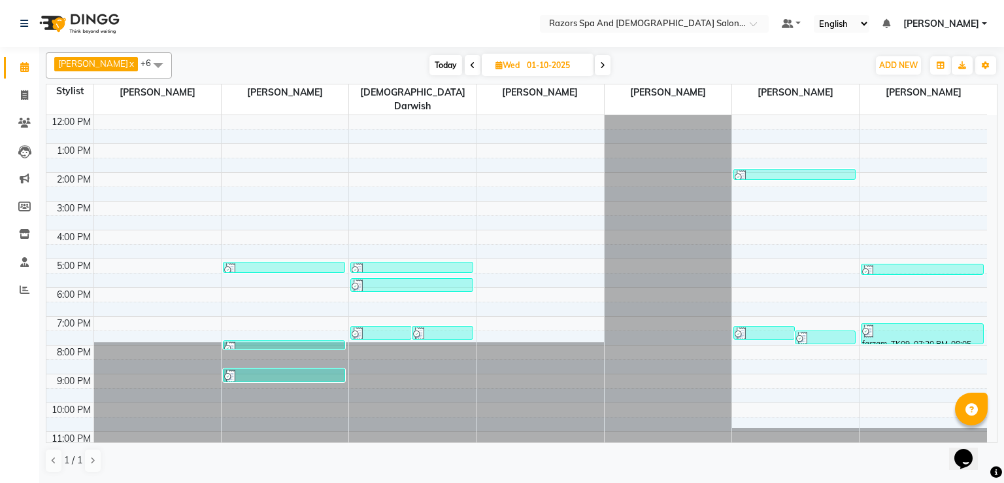
click at [823, 332] on div at bounding box center [825, 338] width 59 height 13
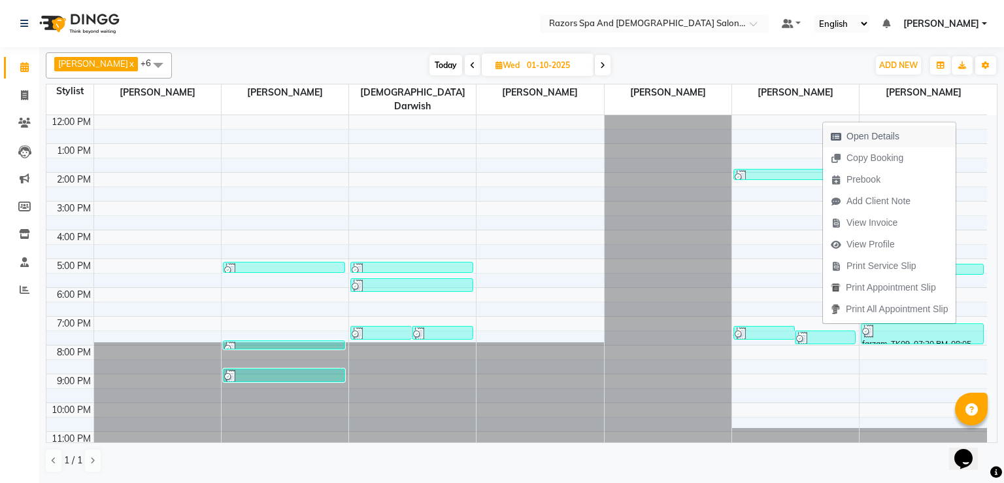
click at [862, 131] on span "Open Details" at bounding box center [873, 136] width 53 height 14
select select "3"
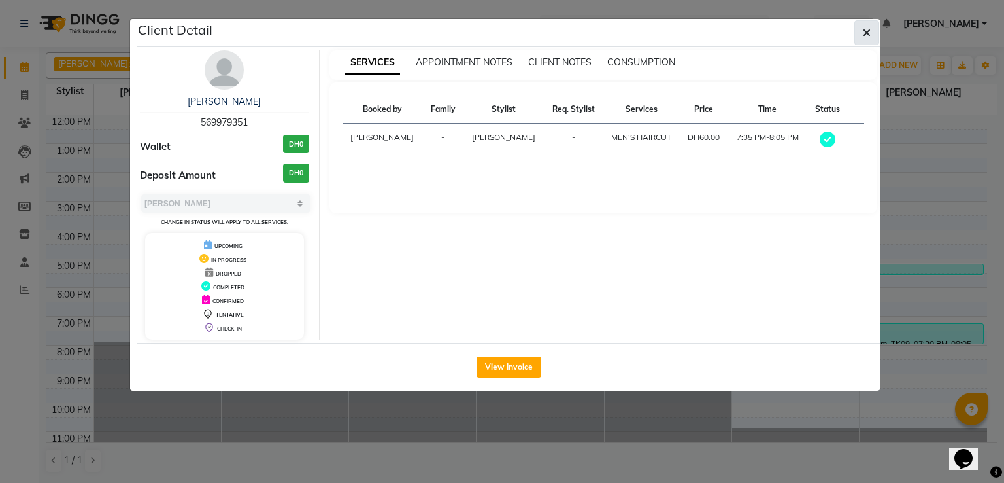
click at [870, 35] on icon "button" at bounding box center [867, 32] width 8 height 10
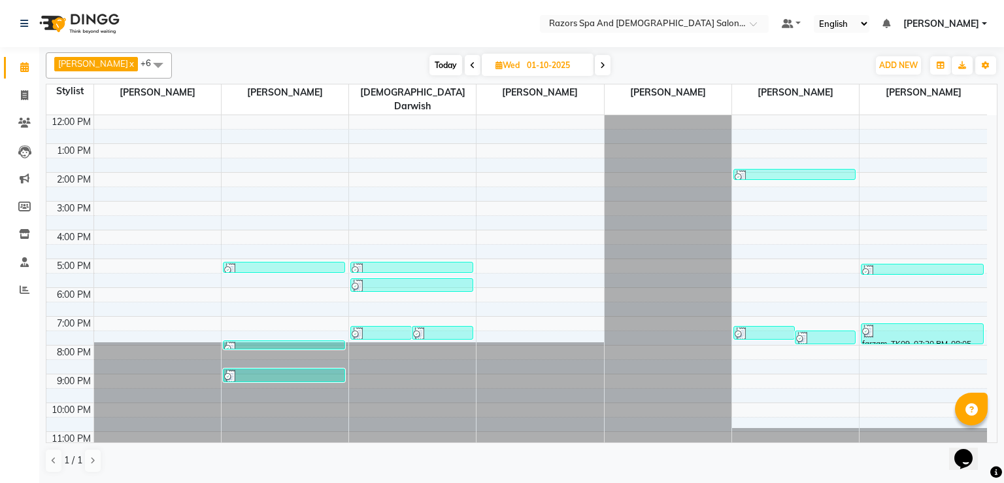
click at [770, 327] on div at bounding box center [764, 333] width 59 height 13
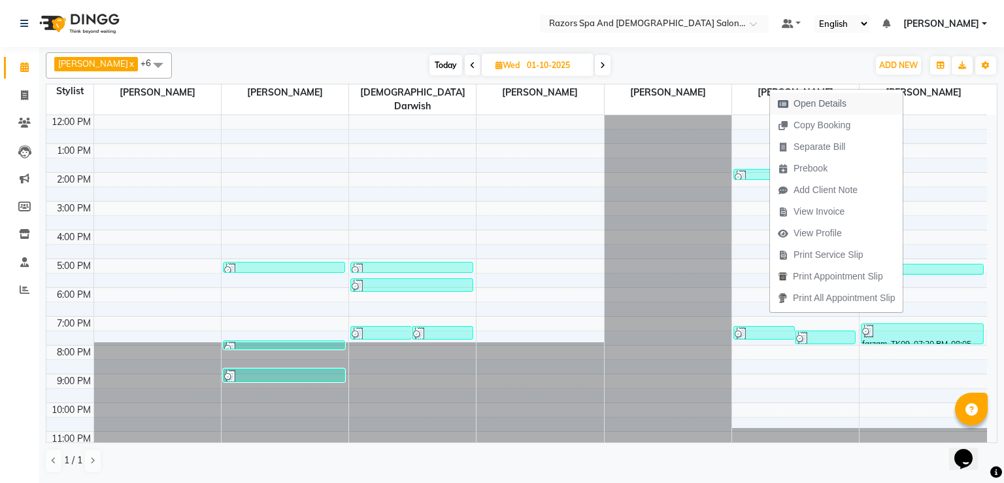
click at [816, 108] on span "Open Details" at bounding box center [820, 104] width 53 height 14
select select "3"
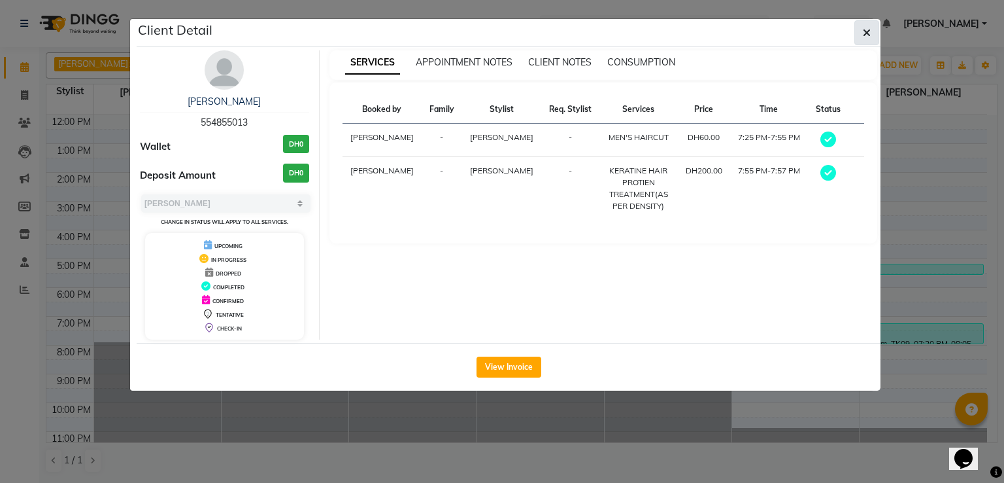
click at [868, 37] on icon "button" at bounding box center [867, 32] width 8 height 10
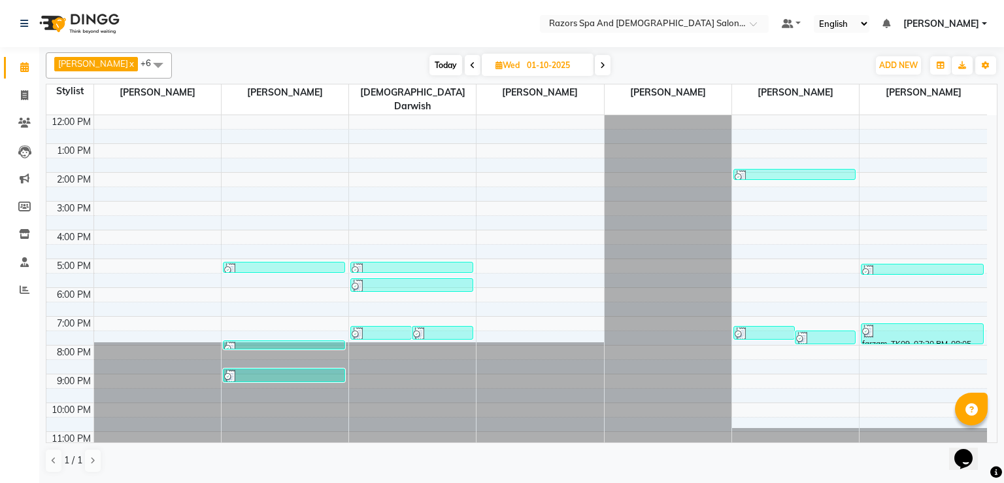
click at [820, 332] on div at bounding box center [825, 338] width 59 height 13
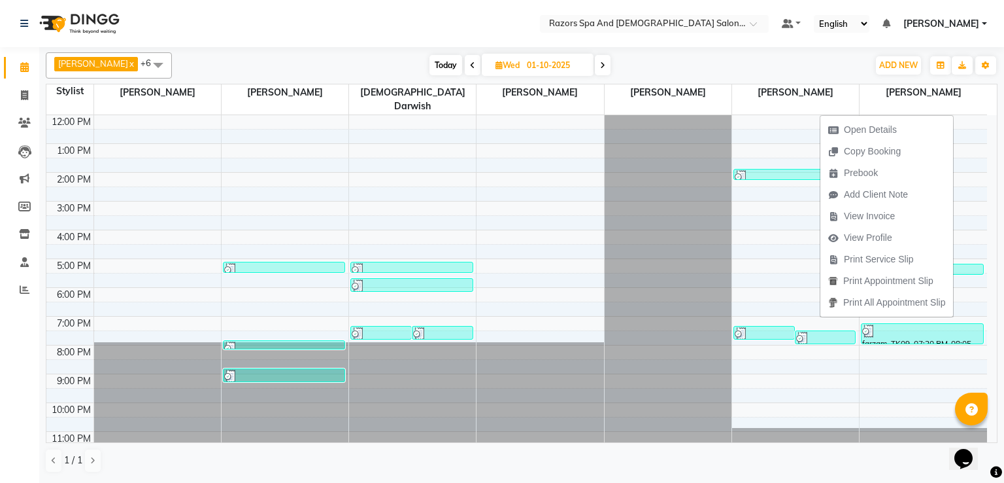
click at [862, 128] on span "Open Details" at bounding box center [870, 130] width 53 height 14
select select "3"
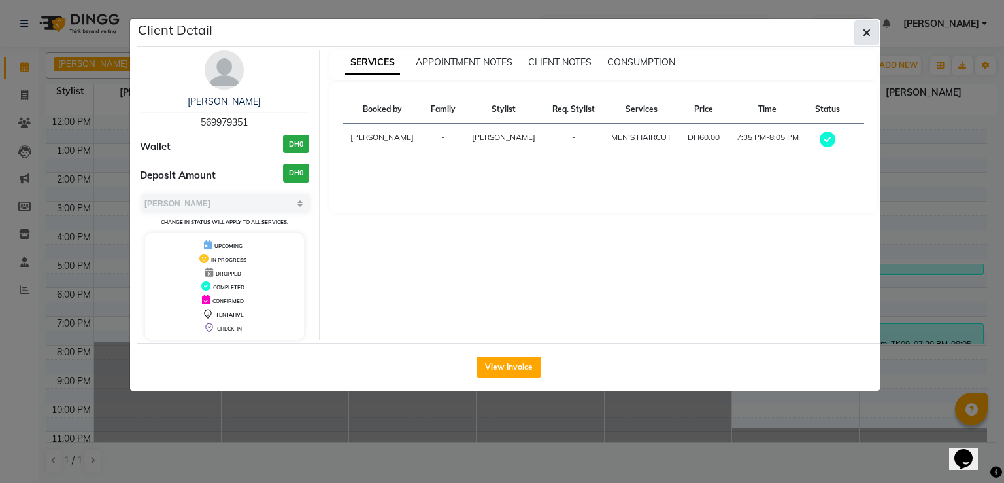
click at [867, 32] on icon "button" at bounding box center [867, 32] width 8 height 10
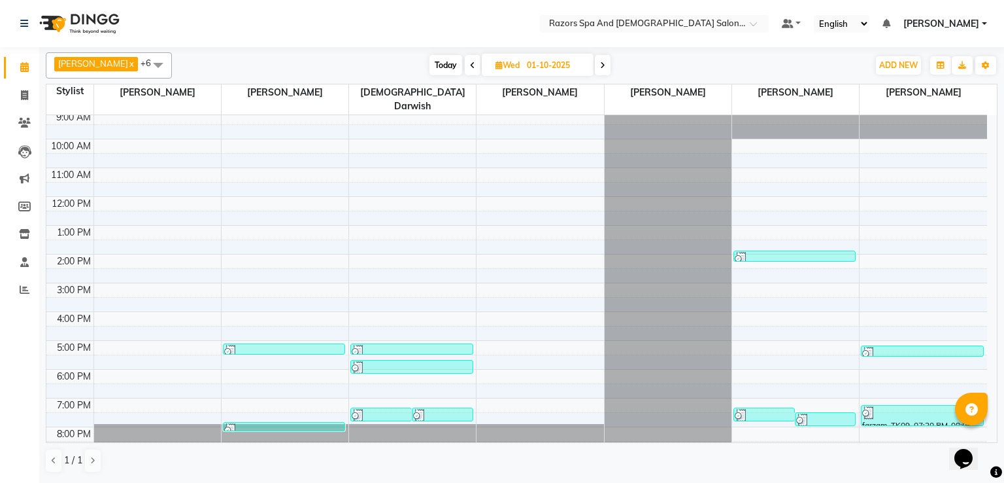
scroll to position [27, 0]
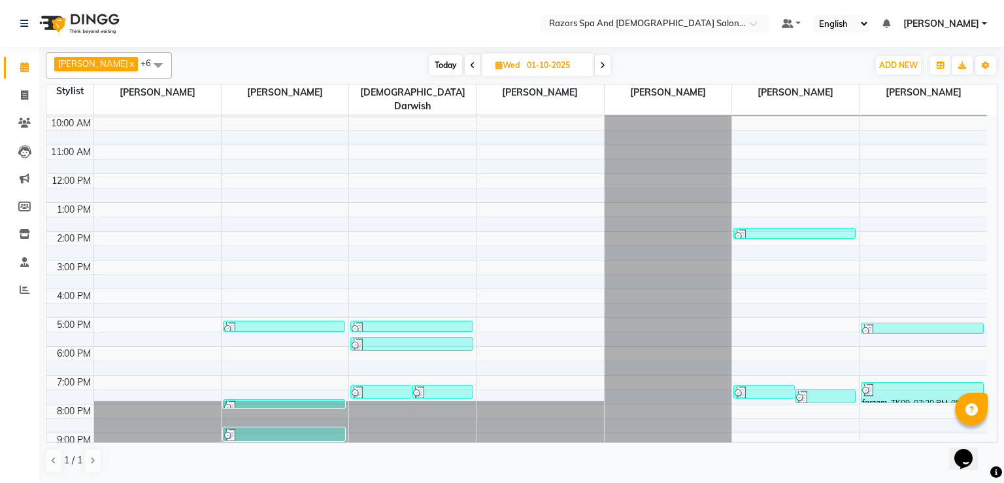
click at [475, 65] on icon at bounding box center [472, 65] width 5 height 8
type input "30-09-2025"
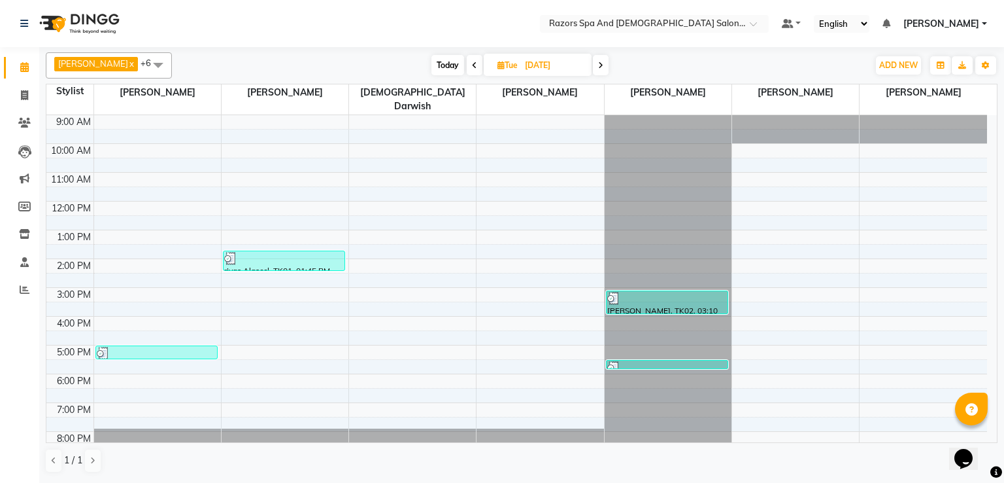
scroll to position [86, 0]
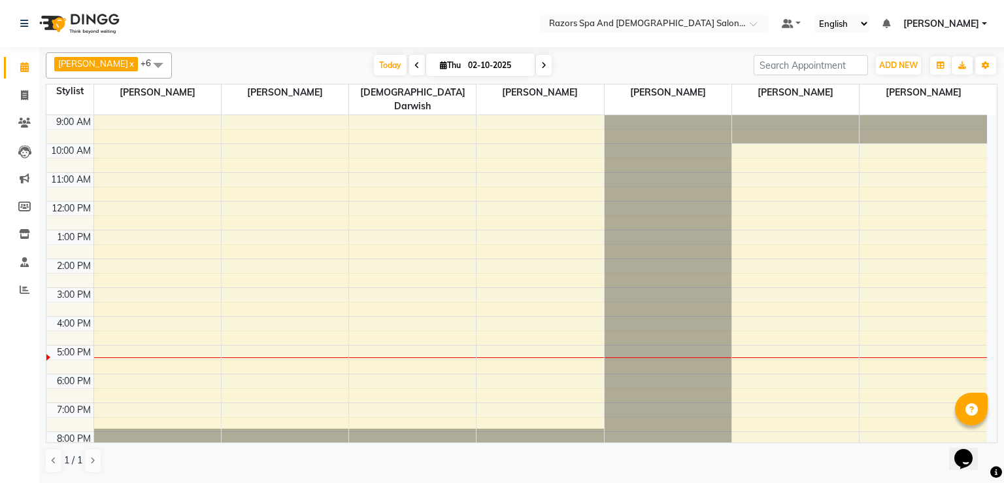
click at [420, 63] on icon at bounding box center [417, 65] width 5 height 8
type input "01-10-2025"
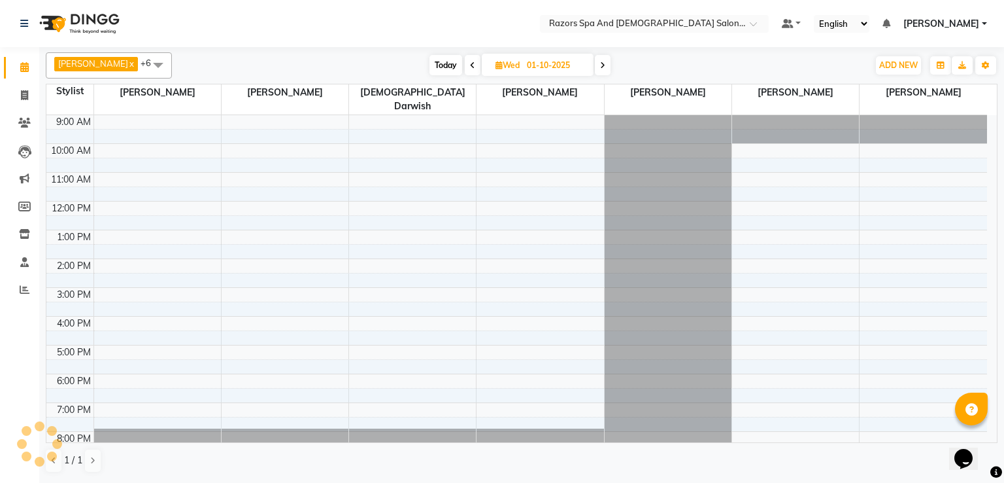
scroll to position [86, 0]
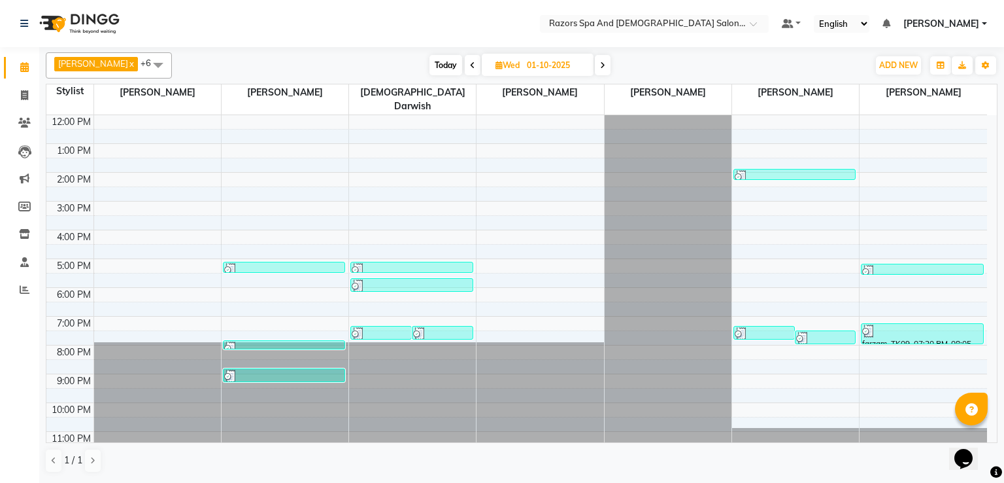
click at [902, 324] on div at bounding box center [922, 330] width 120 height 13
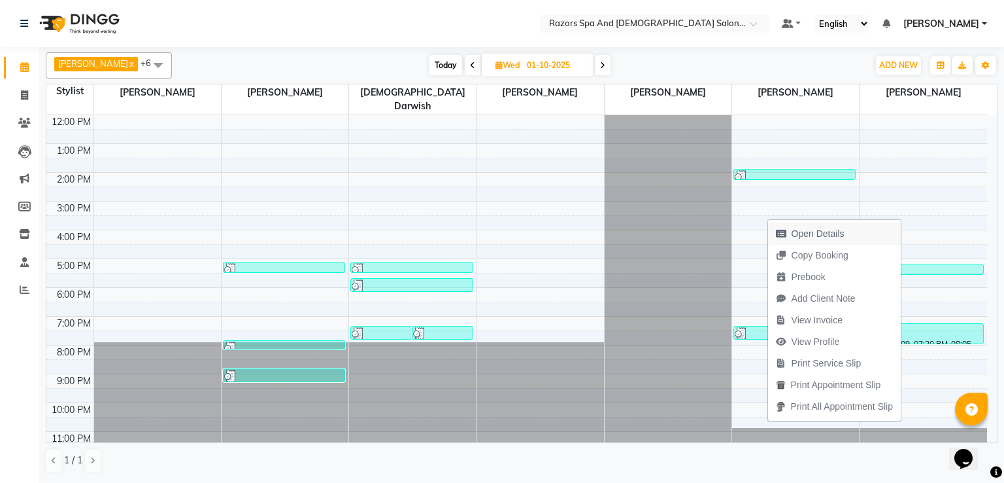
click at [819, 228] on span "Open Details" at bounding box center [818, 234] width 53 height 14
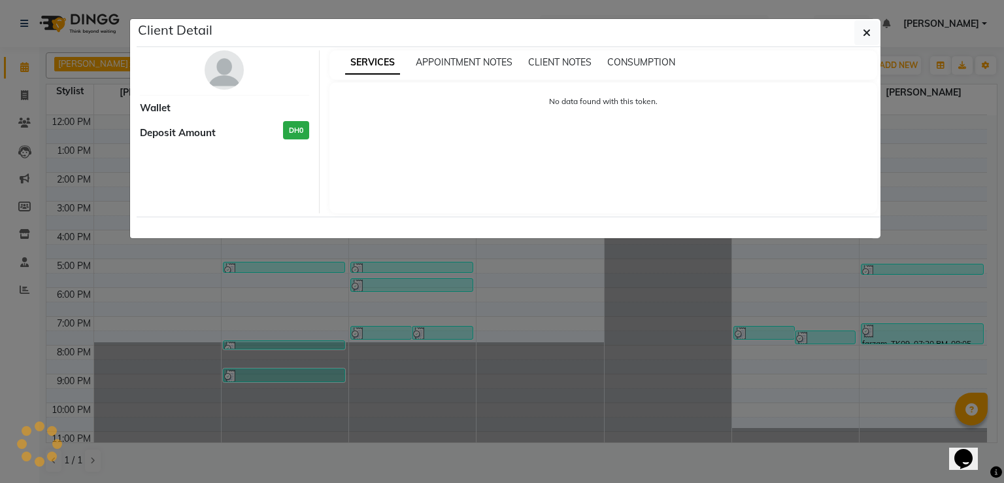
select select "3"
